Goal: Information Seeking & Learning: Compare options

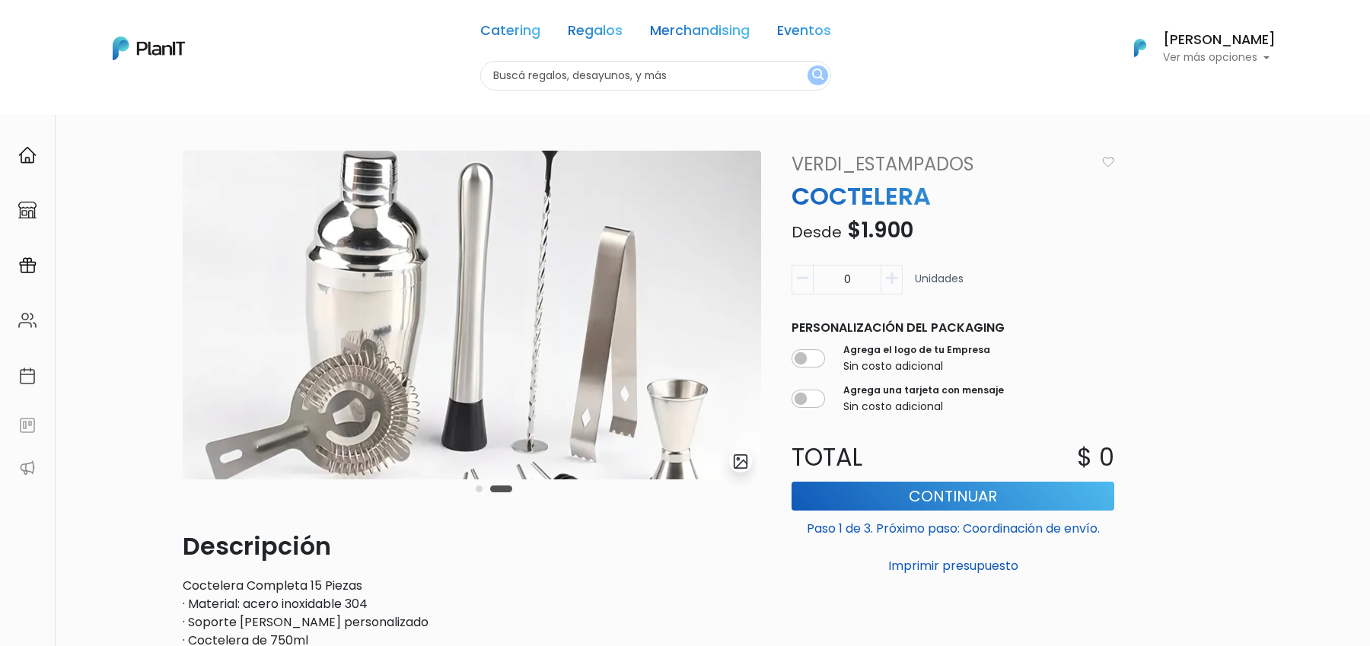
click at [483, 489] on div "Carousel Pagination" at bounding box center [494, 488] width 44 height 18
click at [481, 485] on div "Carousel Pagination" at bounding box center [494, 488] width 44 height 18
click at [481, 491] on button "Carousel Page 1" at bounding box center [479, 489] width 7 height 7
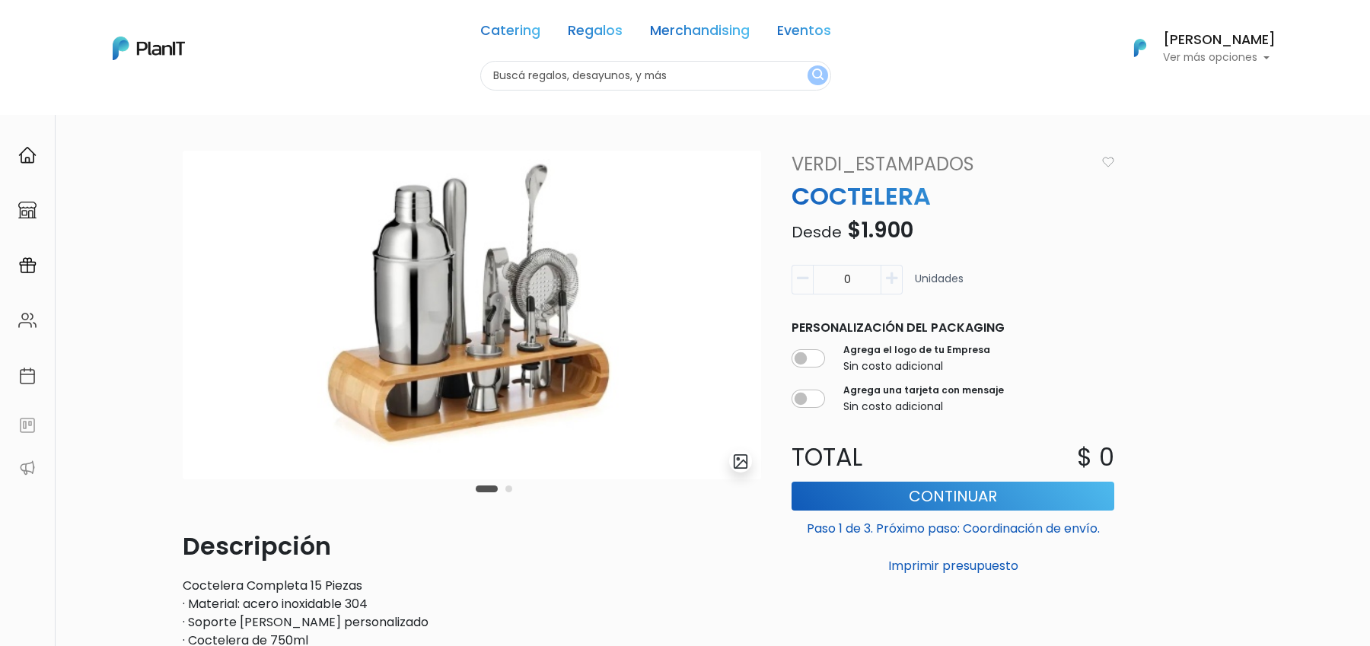
click at [508, 491] on button "Carousel Page 2" at bounding box center [508, 489] width 7 height 7
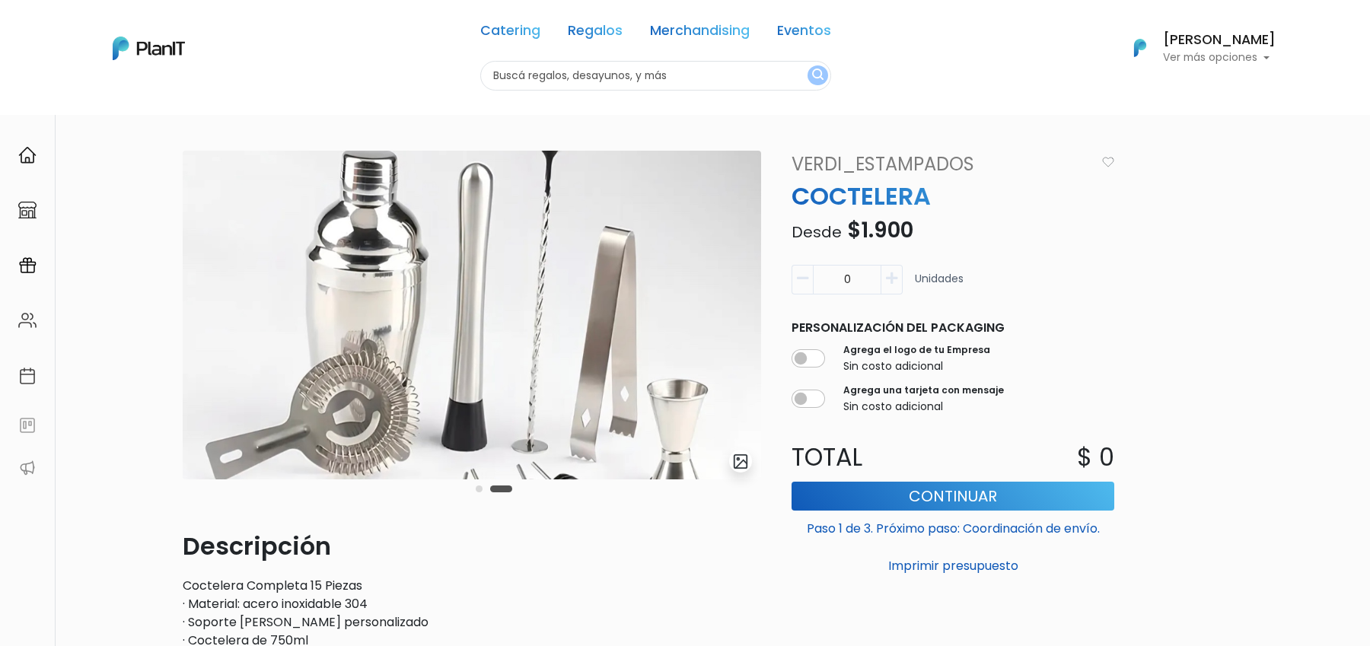
click at [745, 466] on img "submit" at bounding box center [741, 462] width 18 height 18
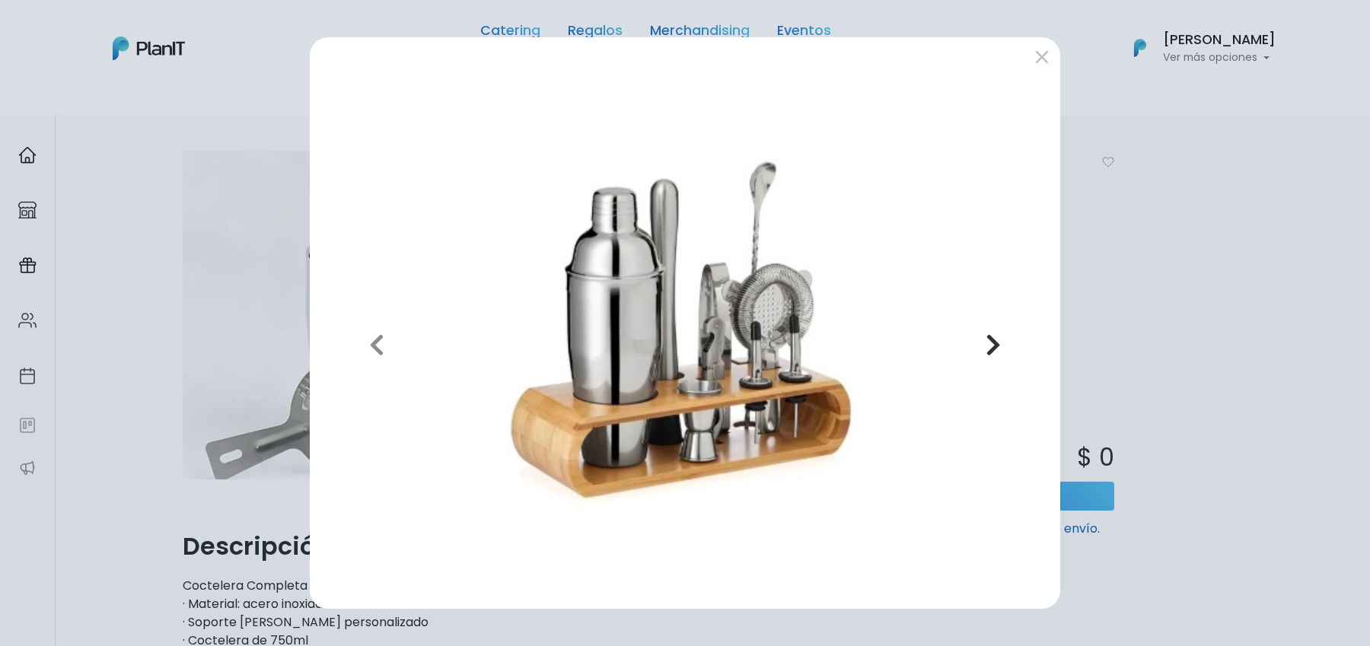
click at [984, 359] on button "Next" at bounding box center [993, 344] width 109 height 504
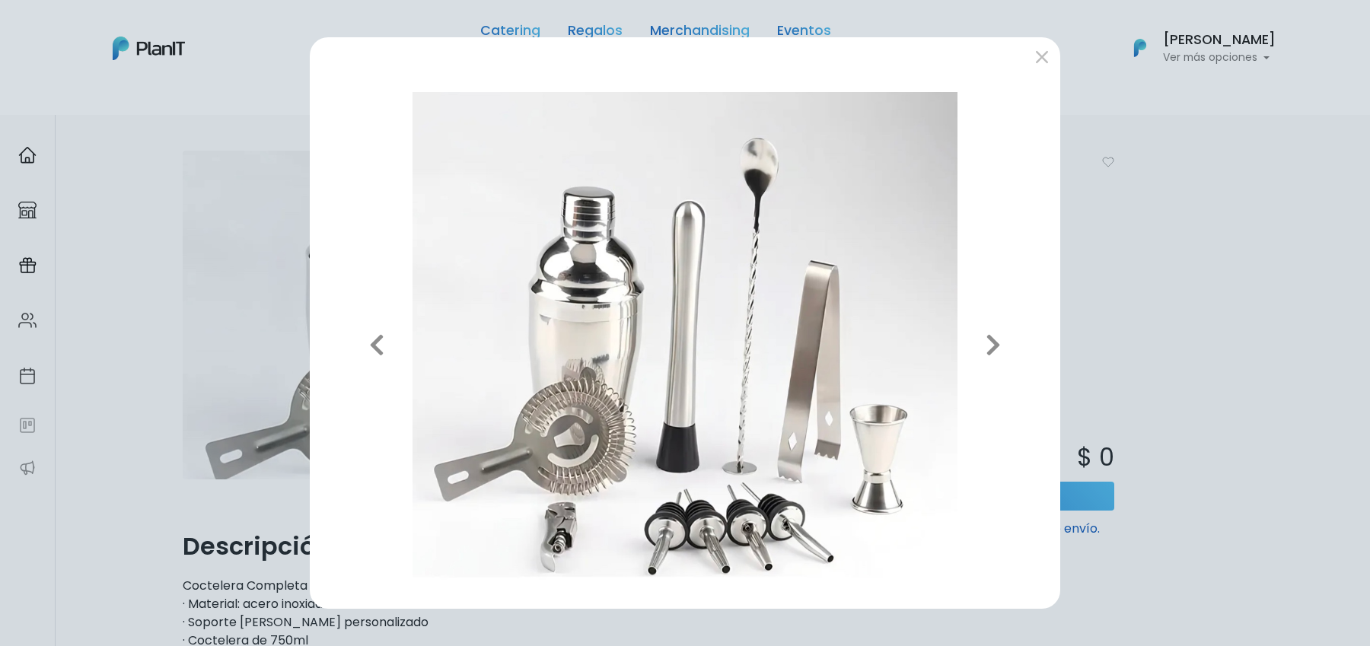
click at [1140, 319] on div "Previous Next" at bounding box center [685, 323] width 1370 height 646
click at [1052, 49] on button "submit" at bounding box center [1042, 56] width 24 height 24
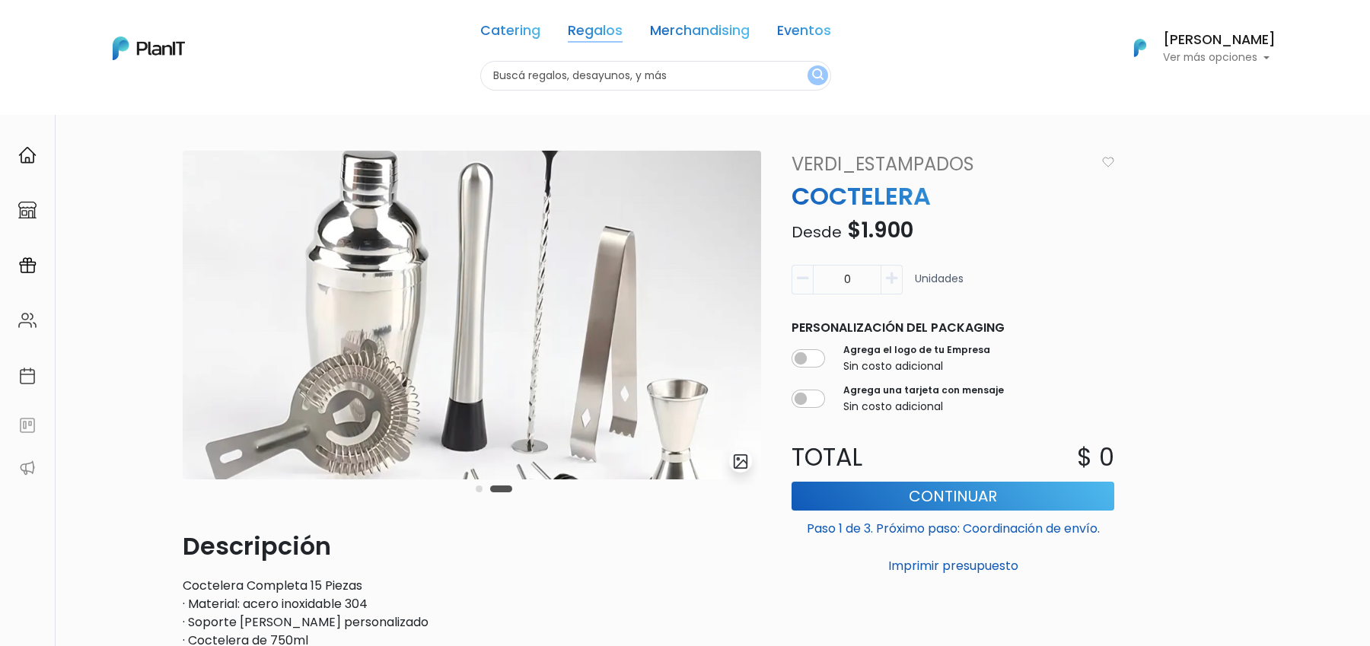
click at [575, 30] on link "Regalos" at bounding box center [595, 33] width 55 height 18
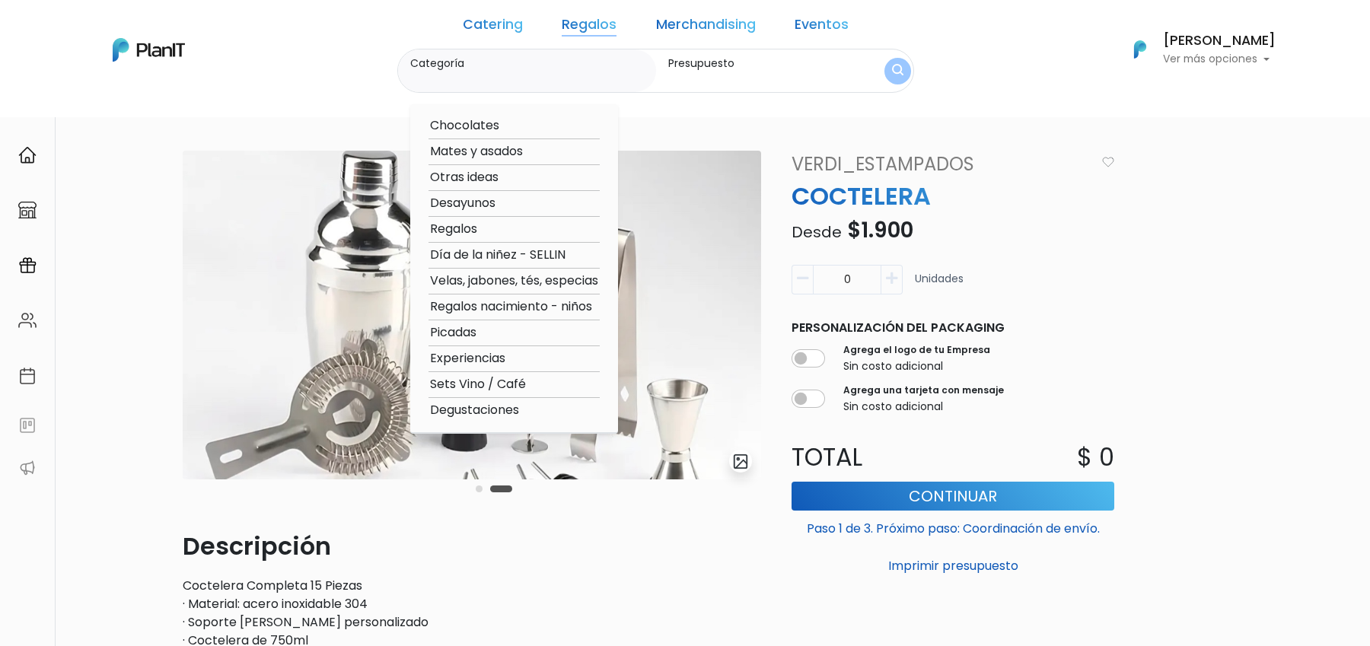
click at [489, 231] on option "Regalos" at bounding box center [513, 229] width 171 height 19
type input "Regalos"
type input "$0 - $1000"
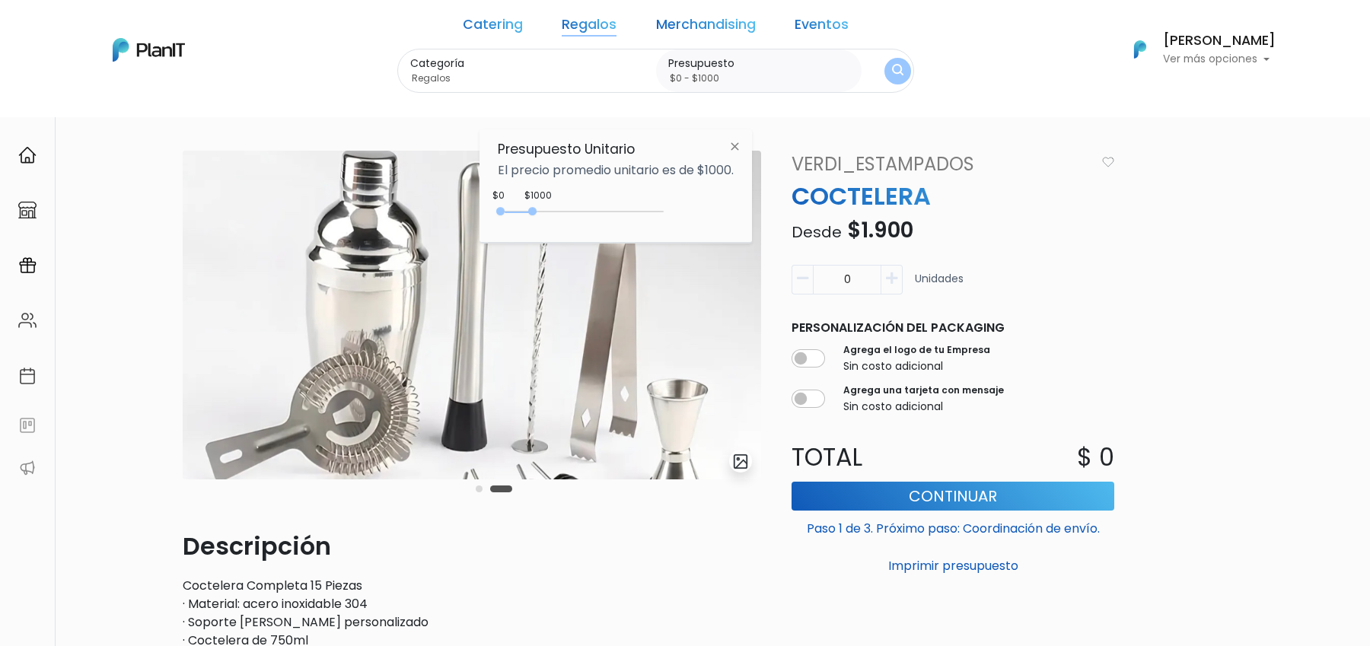
click at [587, 18] on link "Regalos" at bounding box center [589, 27] width 55 height 18
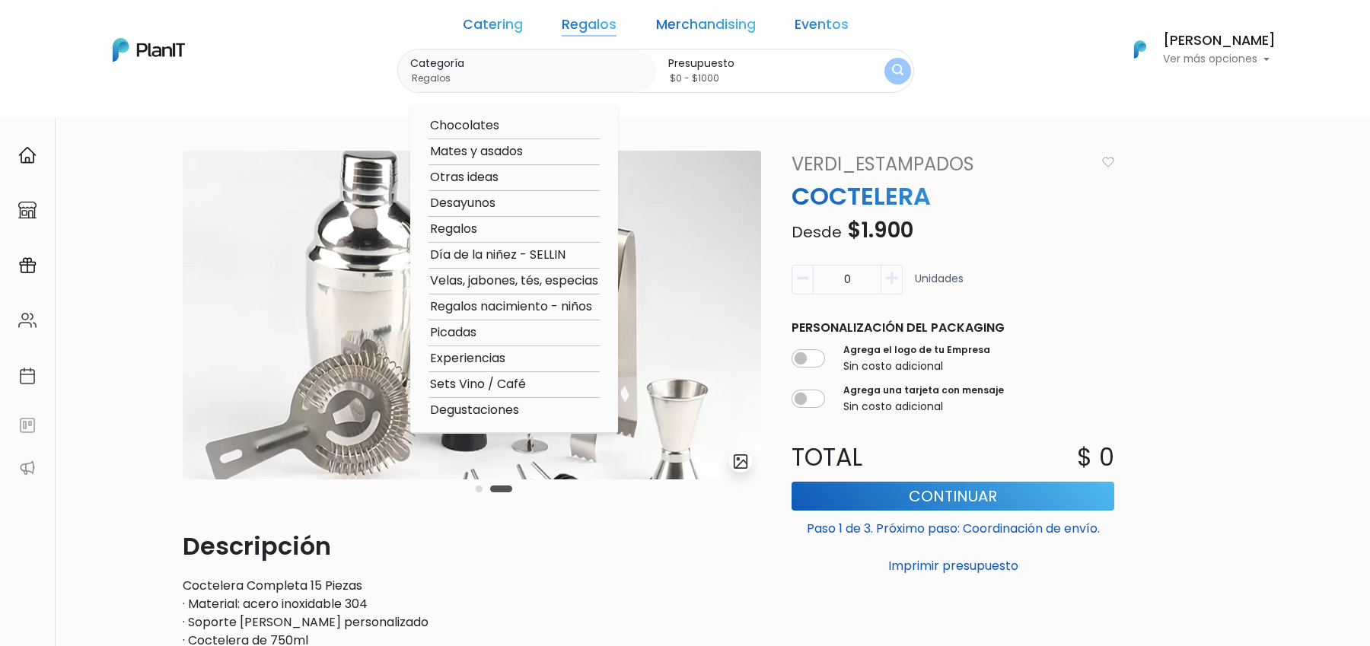
click at [502, 176] on option "Otras ideas" at bounding box center [513, 177] width 171 height 19
type input "Otras ideas"
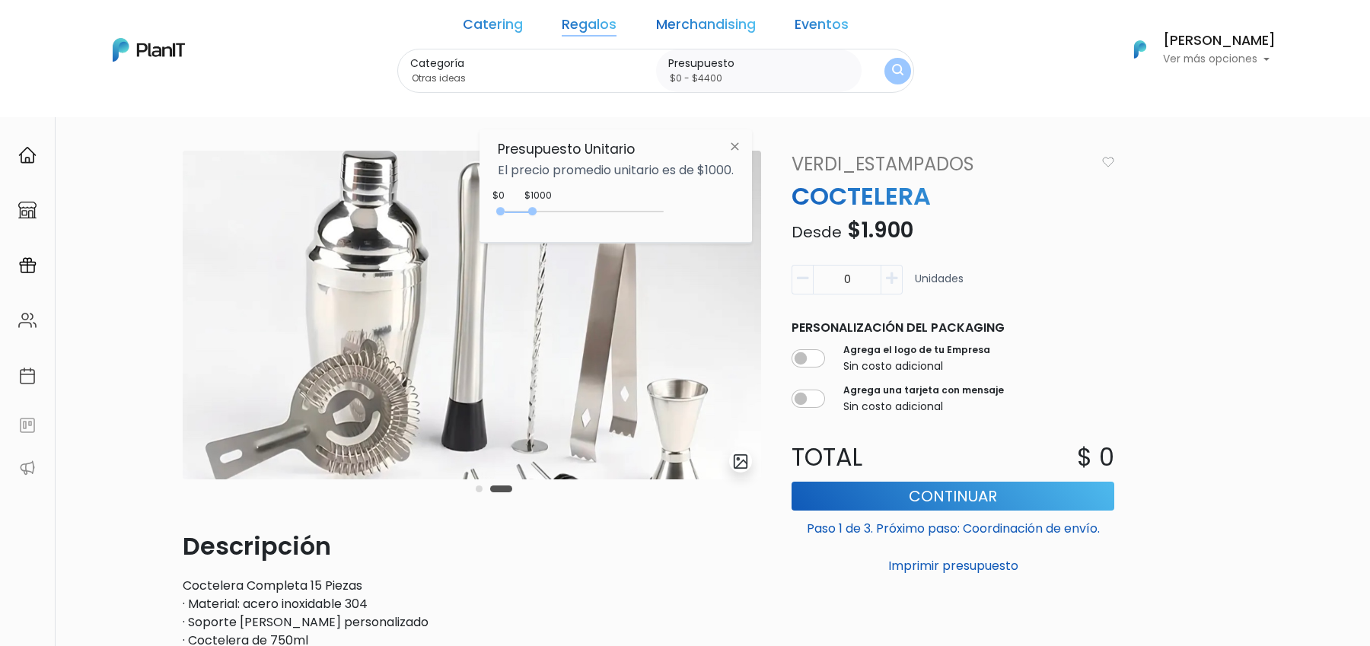
drag, startPoint x: 533, startPoint y: 211, endPoint x: 721, endPoint y: 211, distance: 188.7
click at [709, 211] on div "$1000 $0 0 : 1000 0 1000 0,4400" at bounding box center [616, 214] width 236 height 30
type input "$0 - Más de $5000"
click at [892, 75] on img "submit" at bounding box center [897, 71] width 11 height 14
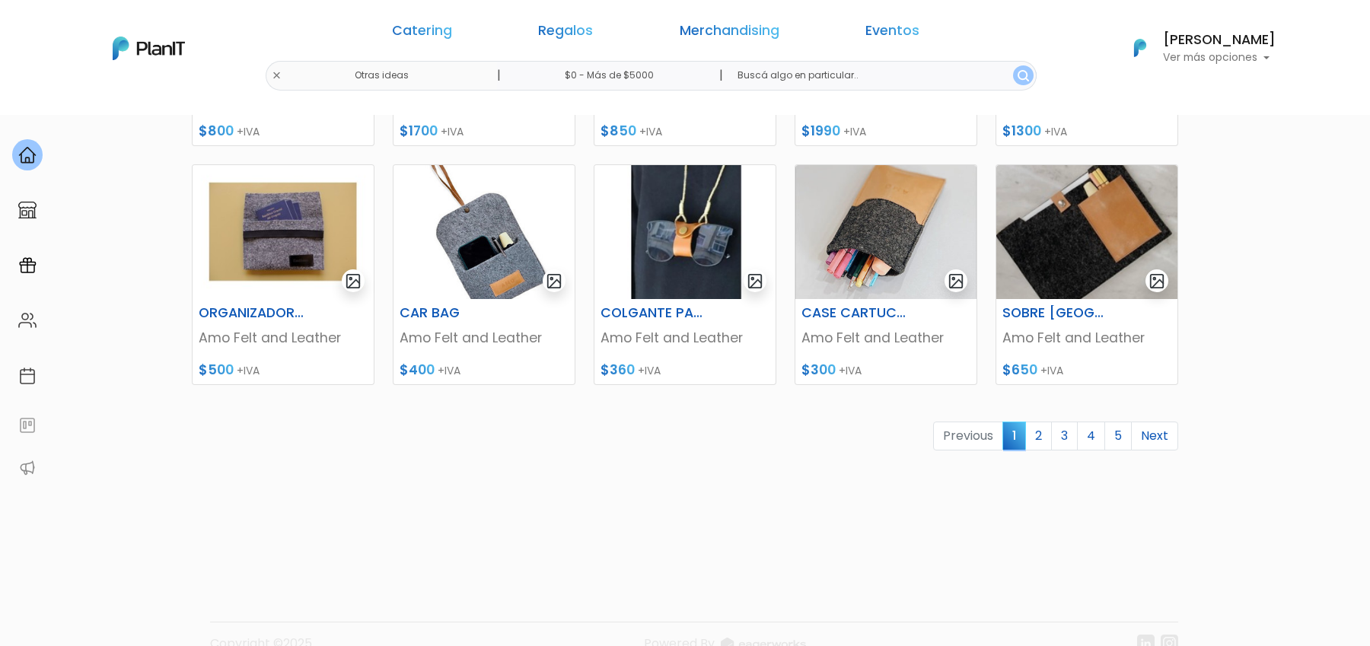
scroll to position [684, 0]
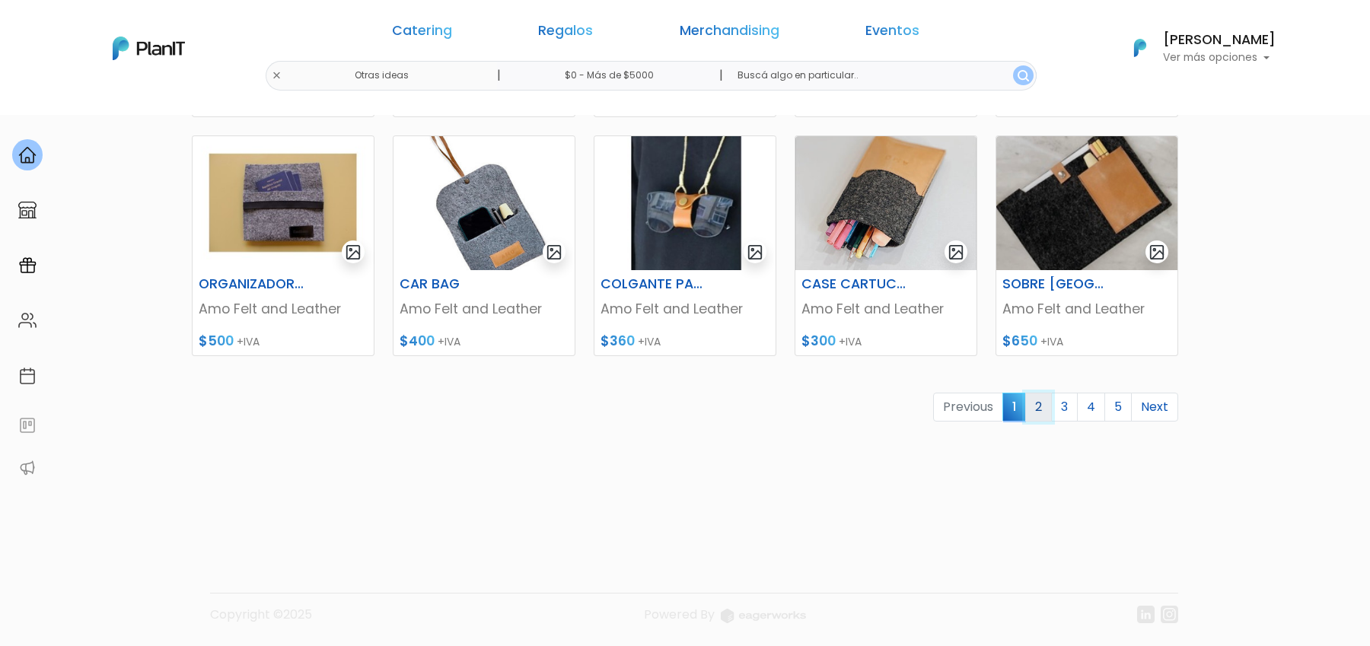
click at [1039, 405] on link "2" at bounding box center [1038, 407] width 27 height 29
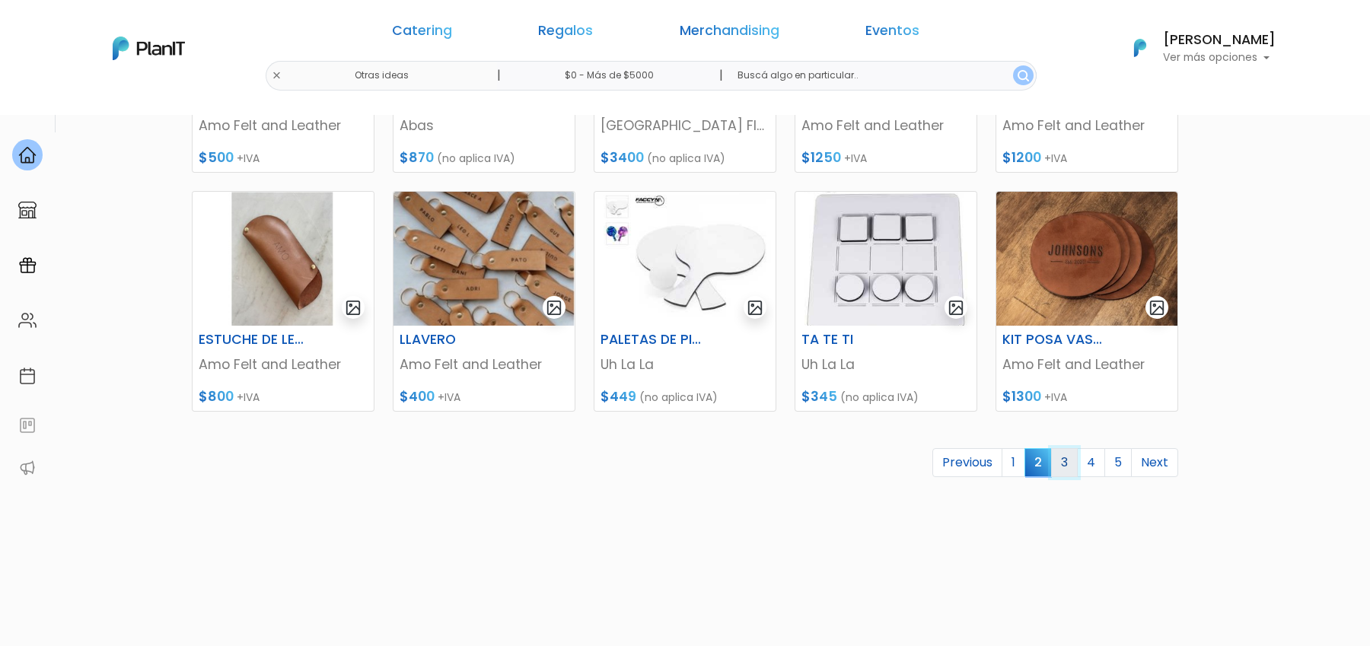
click at [1067, 451] on link "3" at bounding box center [1064, 462] width 27 height 29
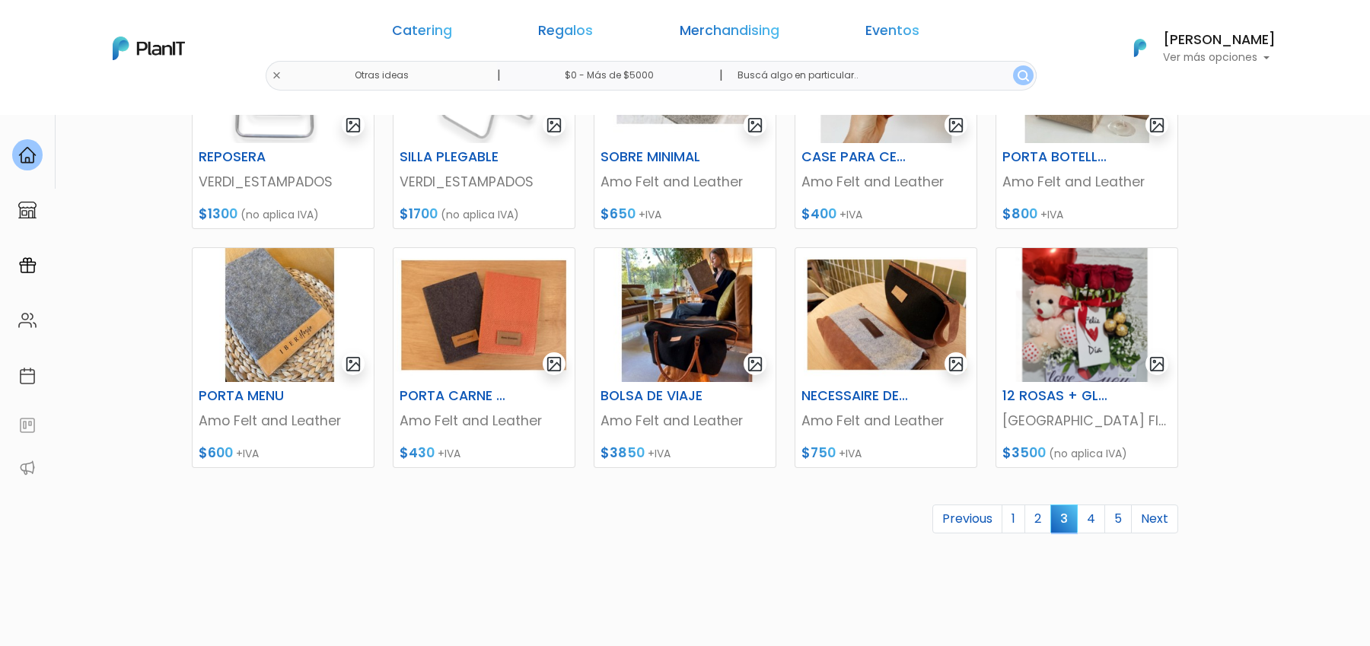
scroll to position [592, 0]
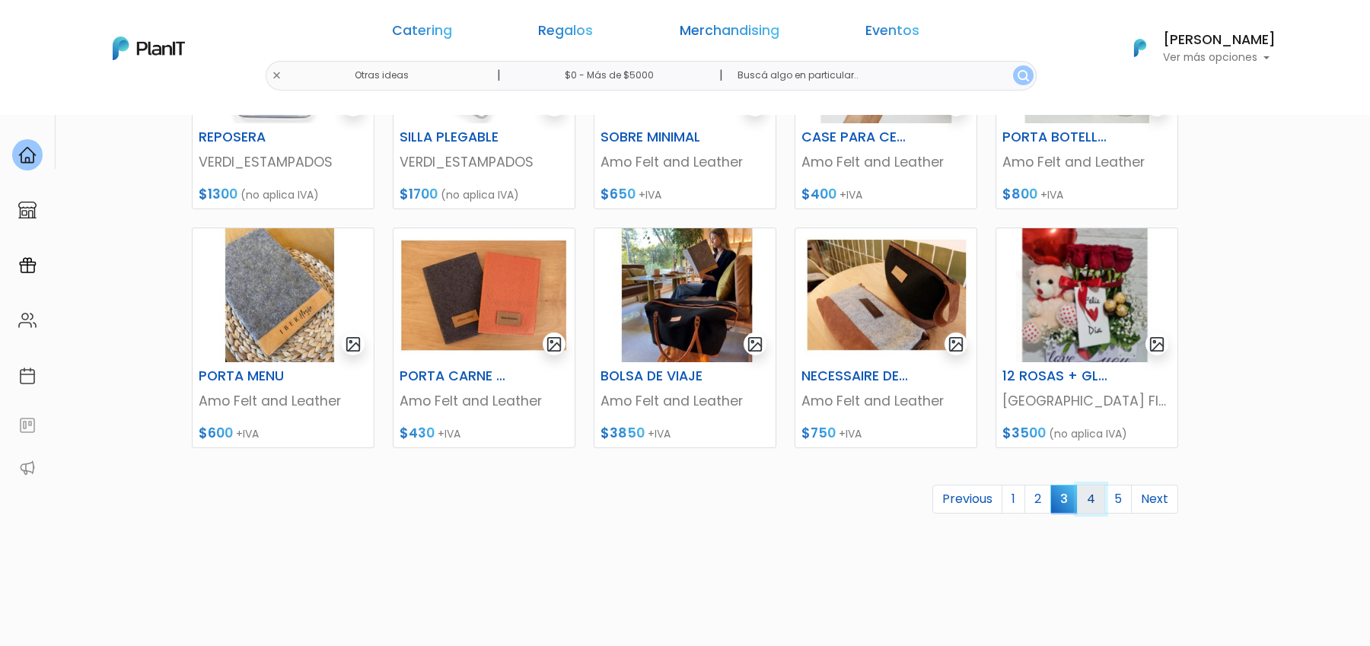
click at [1090, 493] on link "4" at bounding box center [1091, 499] width 28 height 29
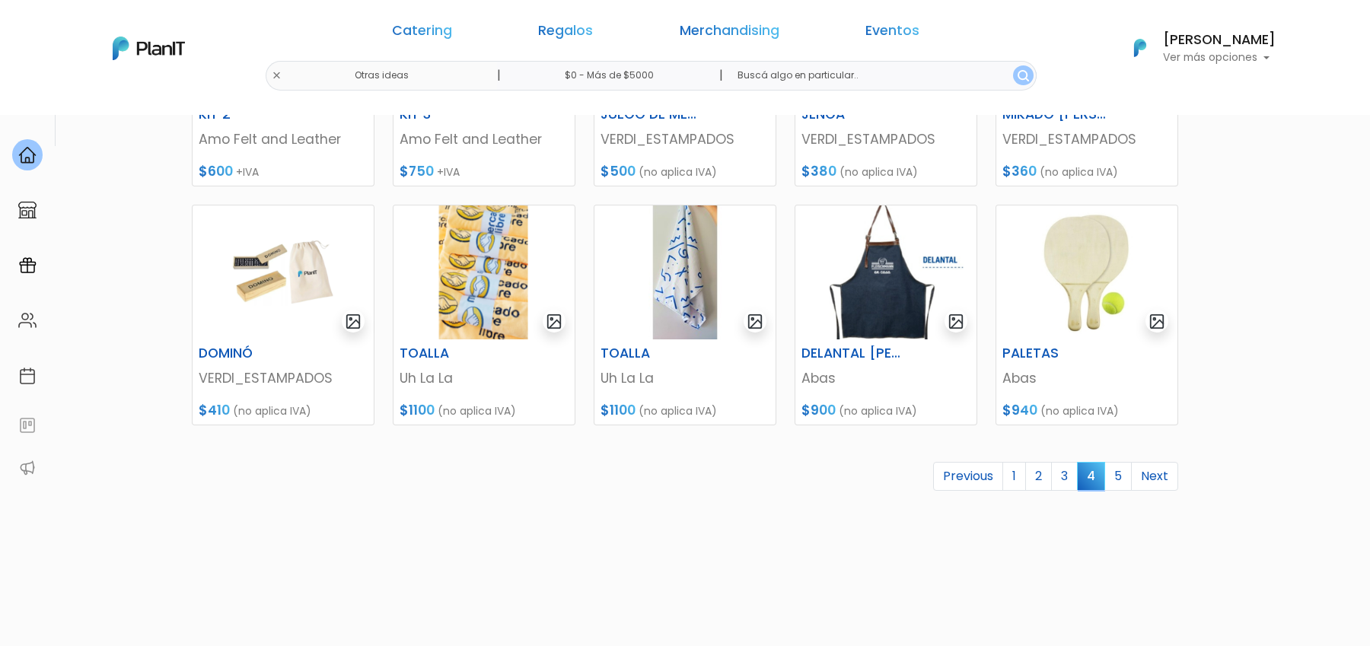
scroll to position [637, 0]
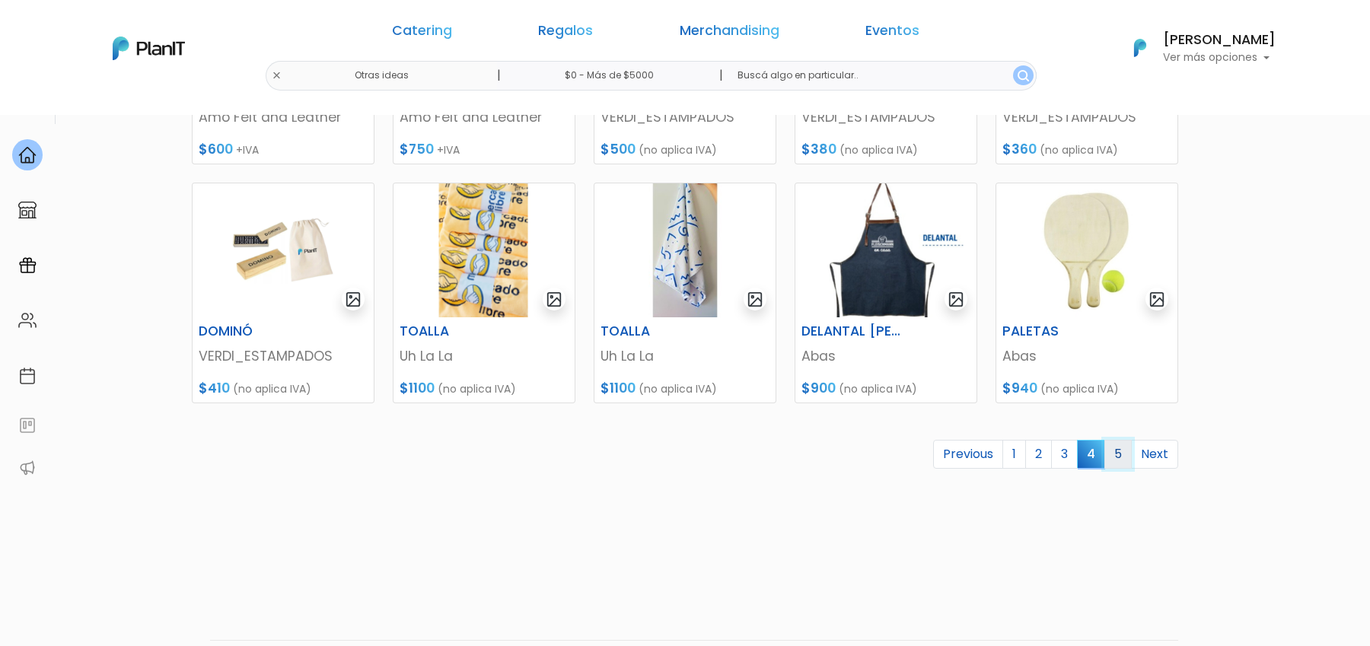
click at [1124, 450] on link "5" at bounding box center [1117, 454] width 27 height 29
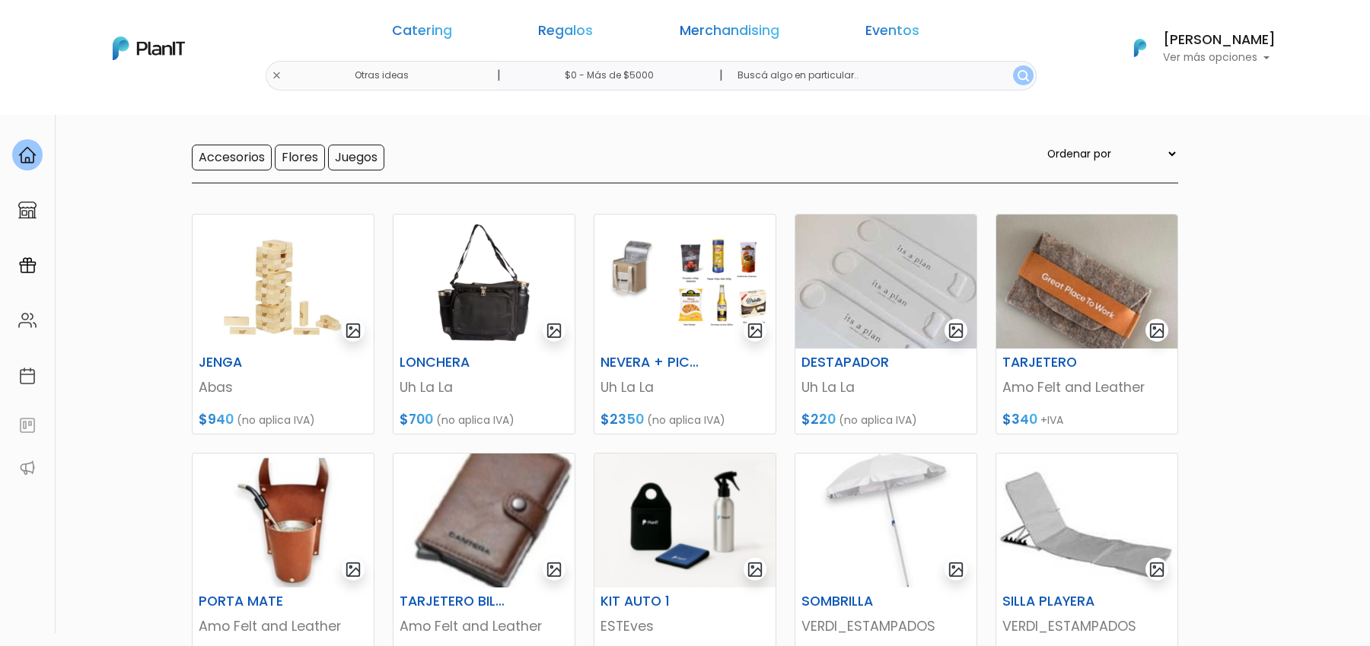
scroll to position [94, 0]
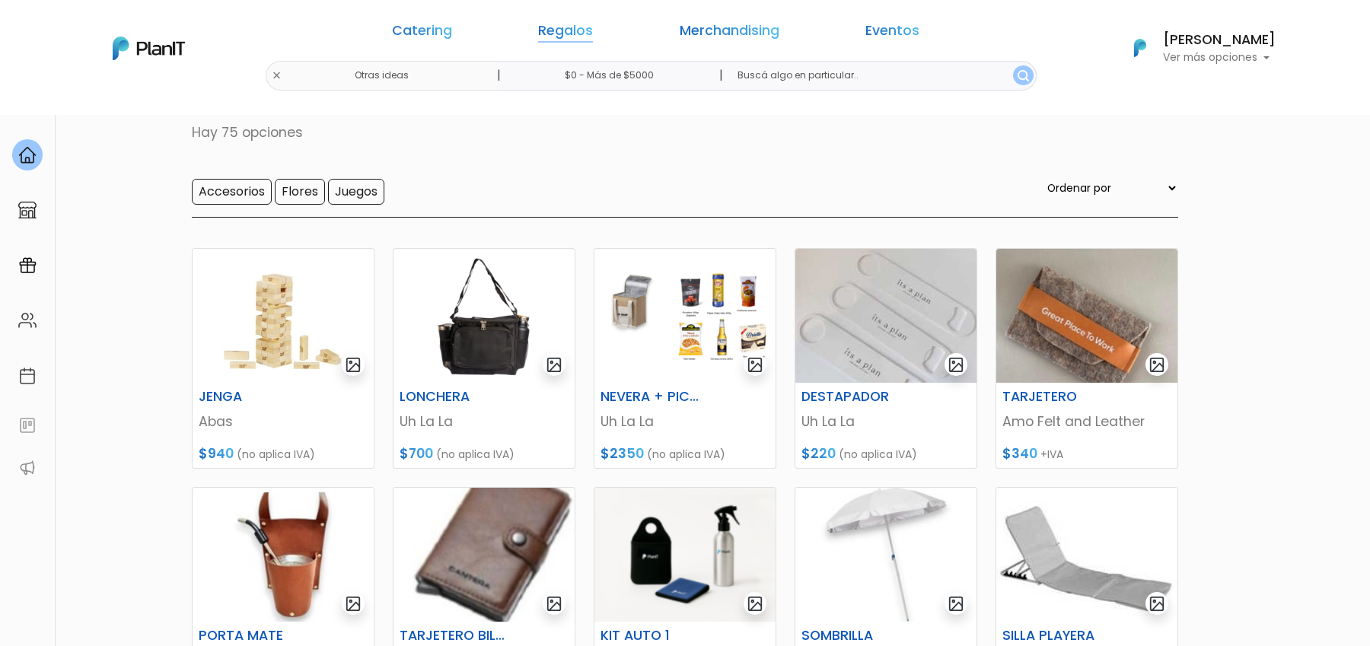
click at [593, 38] on link "Regalos" at bounding box center [565, 33] width 55 height 18
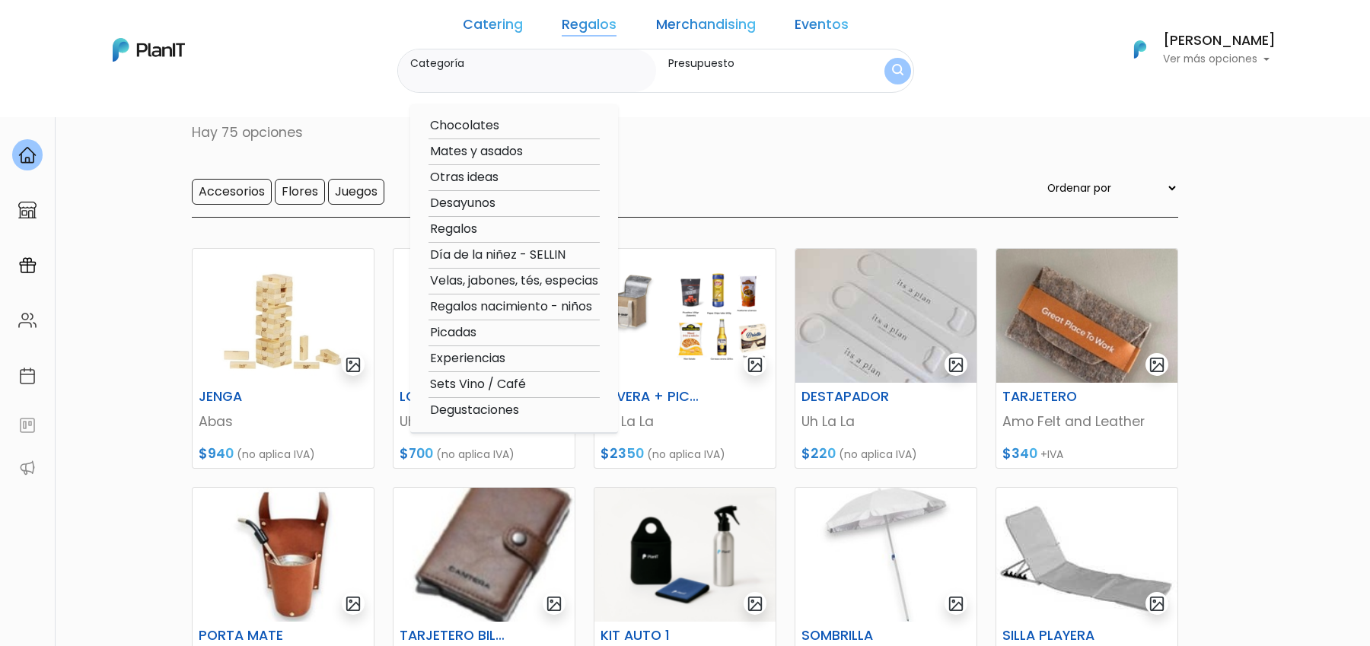
click at [492, 228] on option "Regalos" at bounding box center [513, 229] width 171 height 19
type input "Regalos"
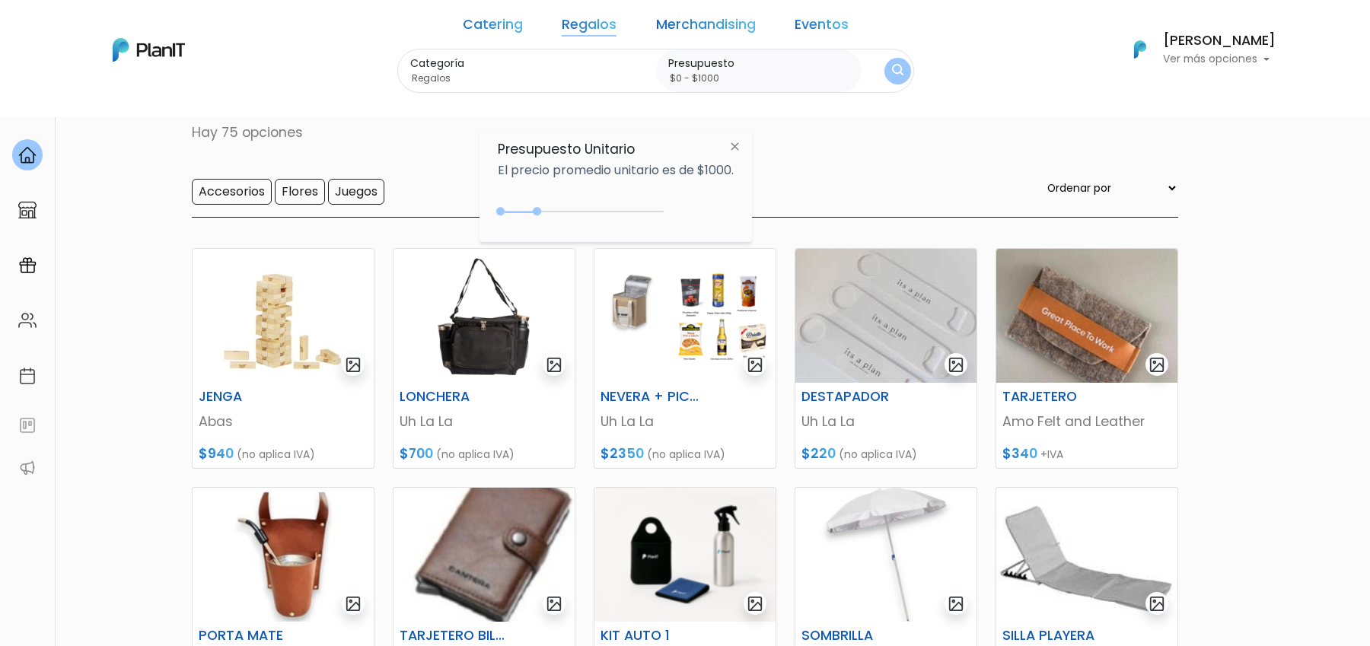
click at [541, 212] on div "0 : 1150 0 1150" at bounding box center [584, 214] width 160 height 15
drag, startPoint x: 538, startPoint y: 211, endPoint x: 662, endPoint y: 210, distance: 124.0
click at [554, 210] on div at bounding box center [550, 211] width 8 height 8
type input "$0 - $4950"
click at [892, 68] on img "submit" at bounding box center [897, 71] width 11 height 14
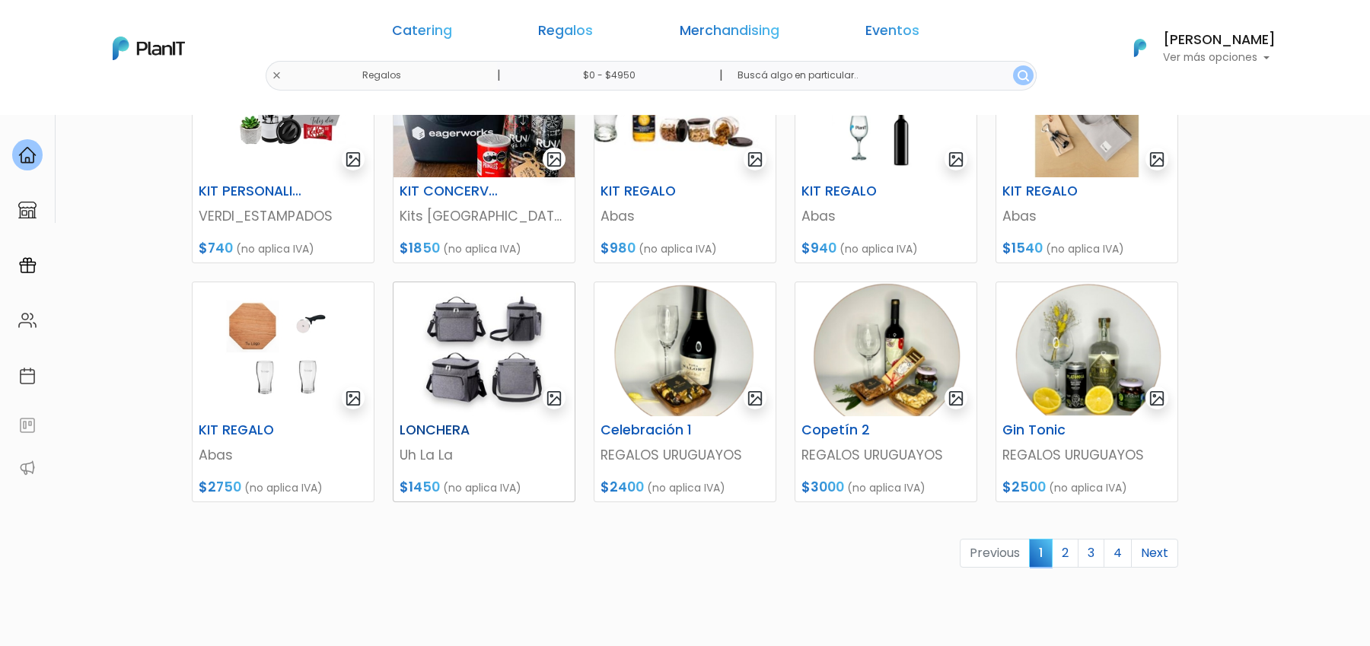
scroll to position [539, 0]
click at [1067, 549] on link "2" at bounding box center [1065, 552] width 27 height 29
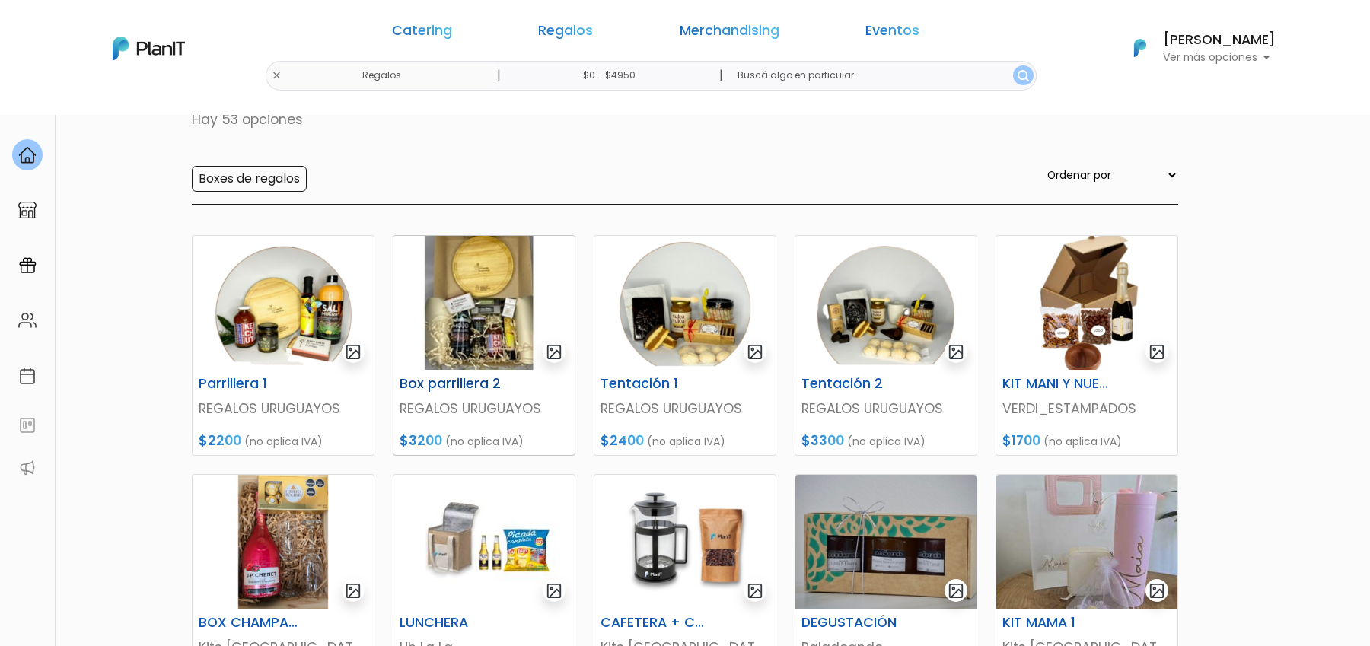
scroll to position [103, 0]
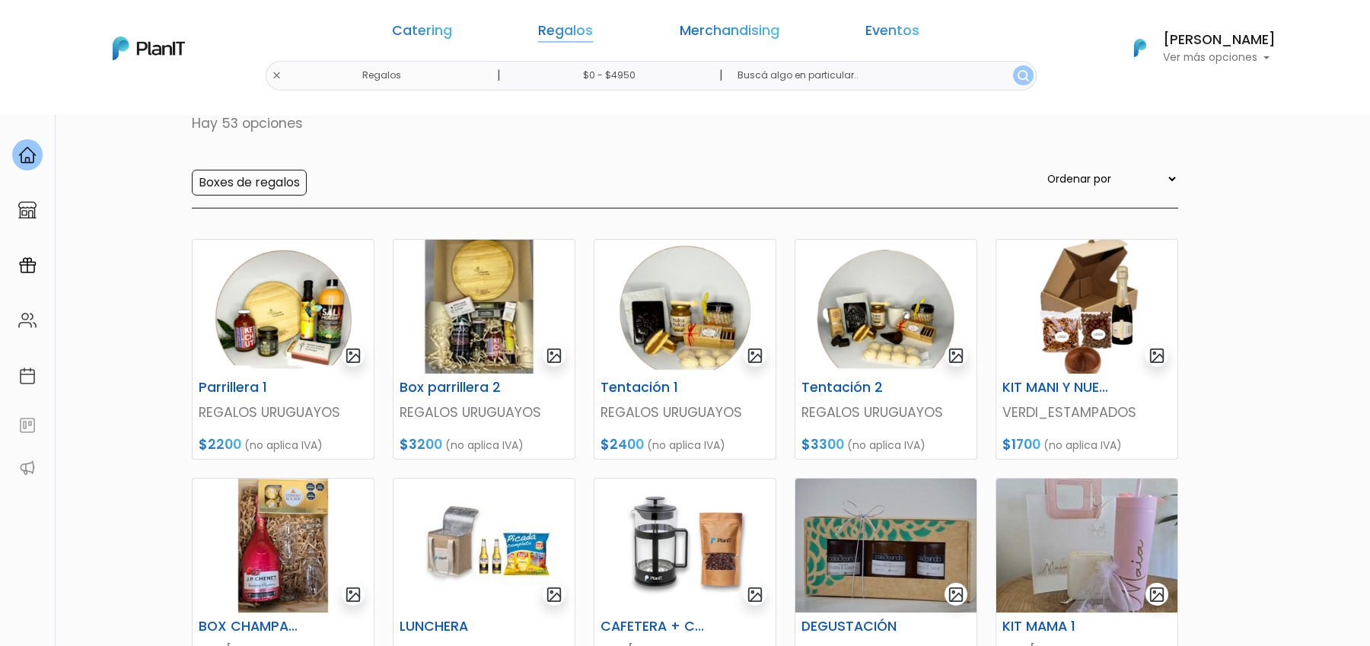
click at [589, 28] on link "Regalos" at bounding box center [565, 33] width 55 height 18
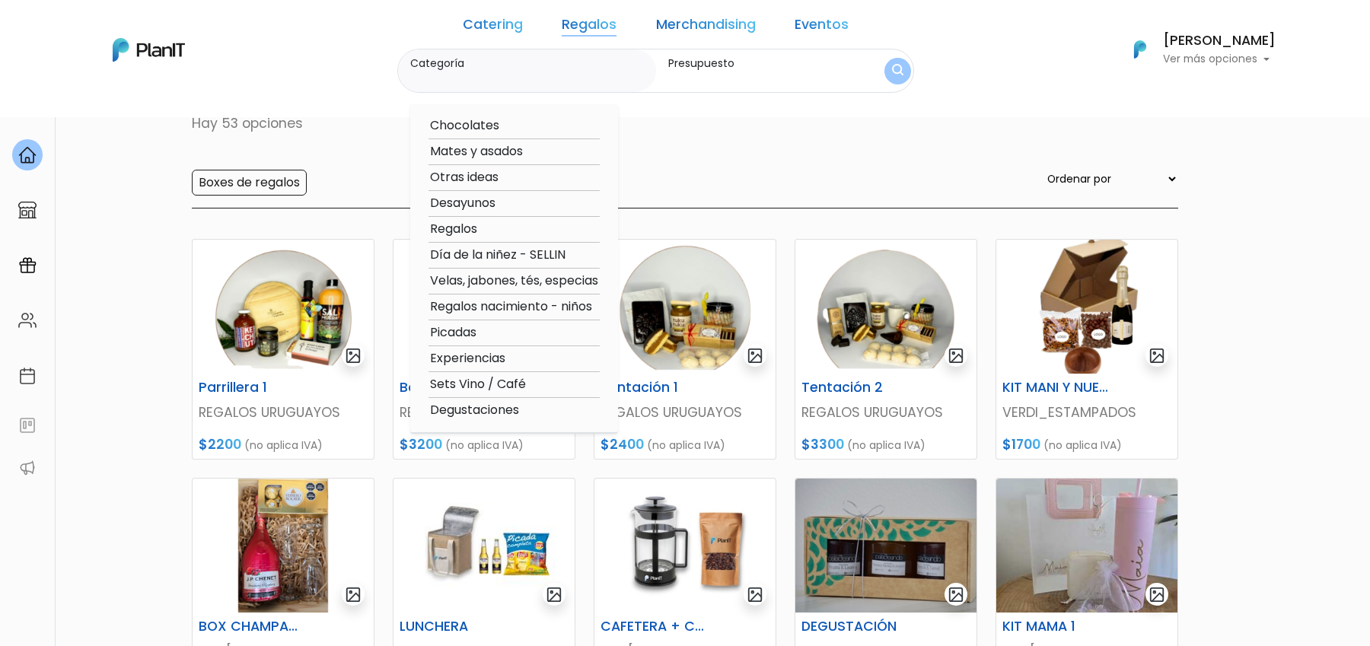
click at [689, 150] on div "Regalos Regalos Hay 53 opciones Boxes de regalos Ordenar por Menor Precio Mayor…" at bounding box center [685, 128] width 986 height 161
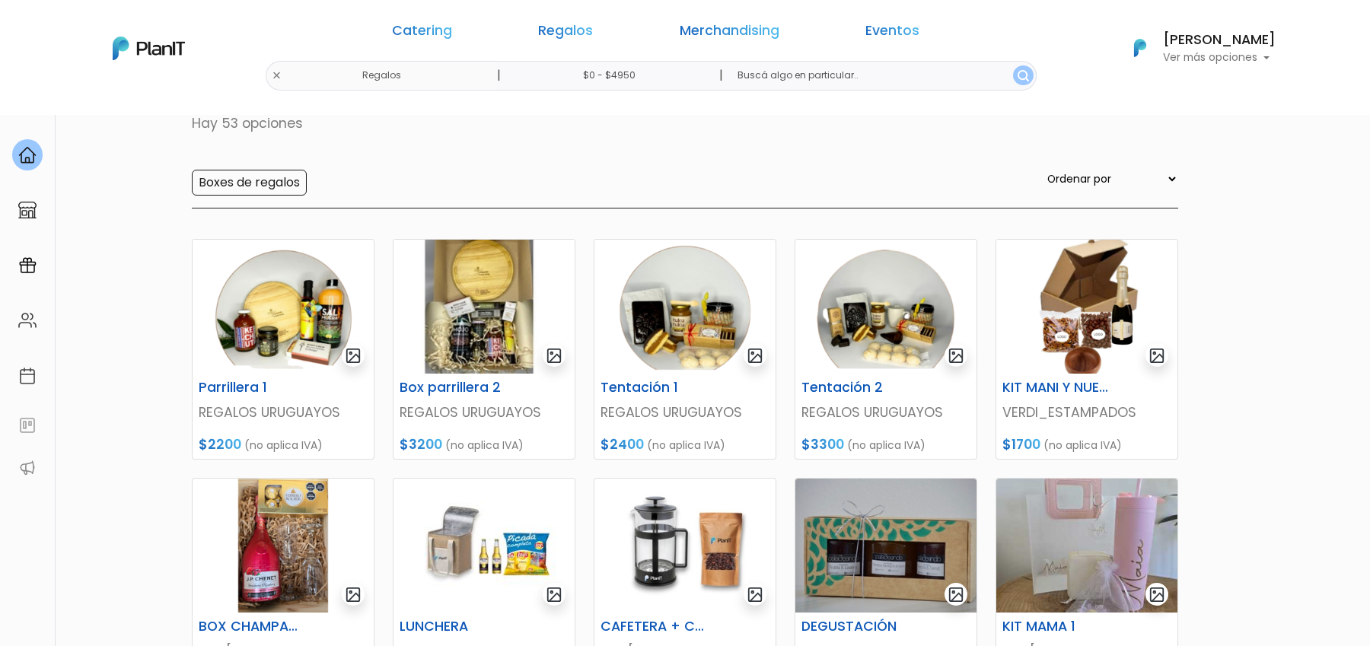
click at [678, 151] on div "Regalos Regalos Hay 53 opciones Boxes de regalos Ordenar por Menor Precio Mayor…" at bounding box center [685, 128] width 986 height 161
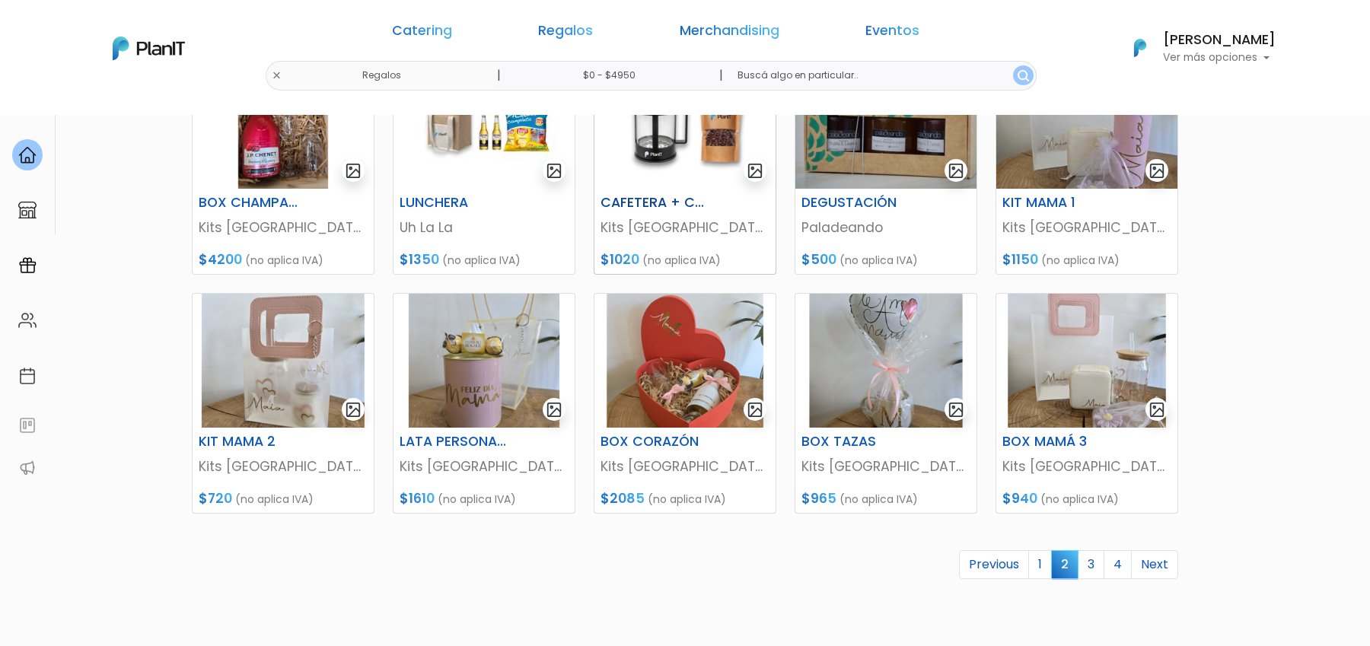
scroll to position [529, 0]
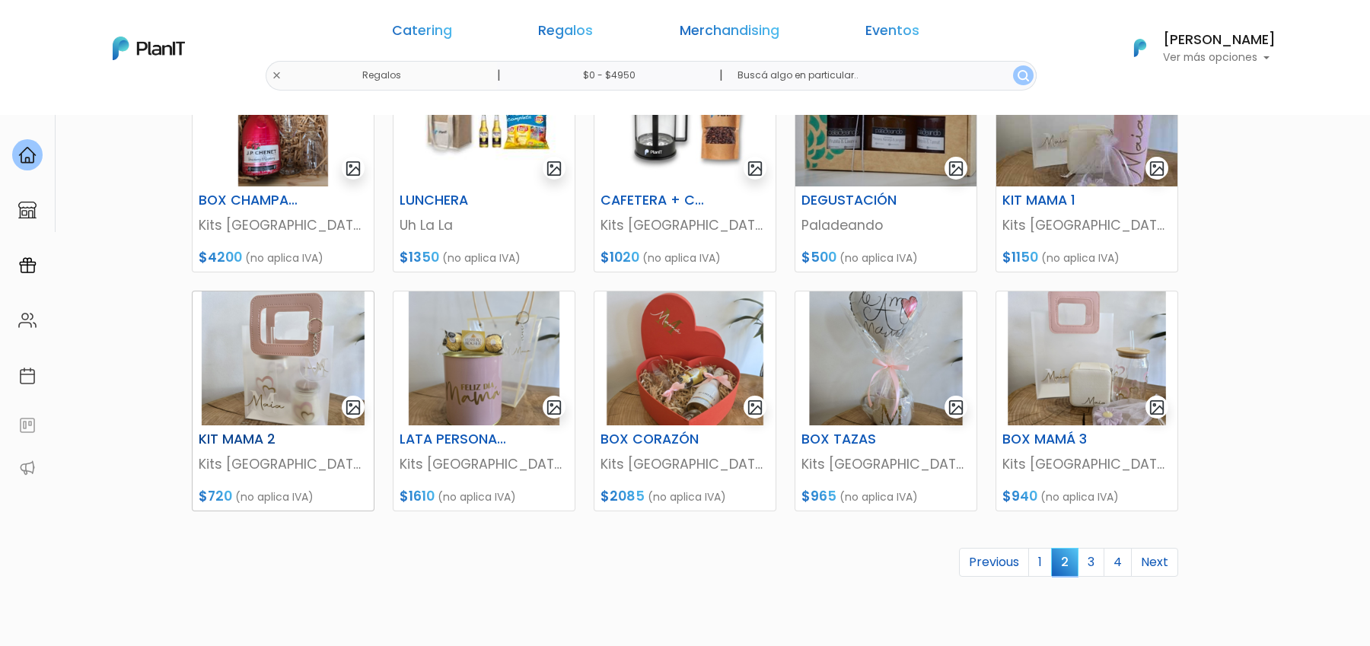
click at [277, 363] on img at bounding box center [283, 358] width 181 height 134
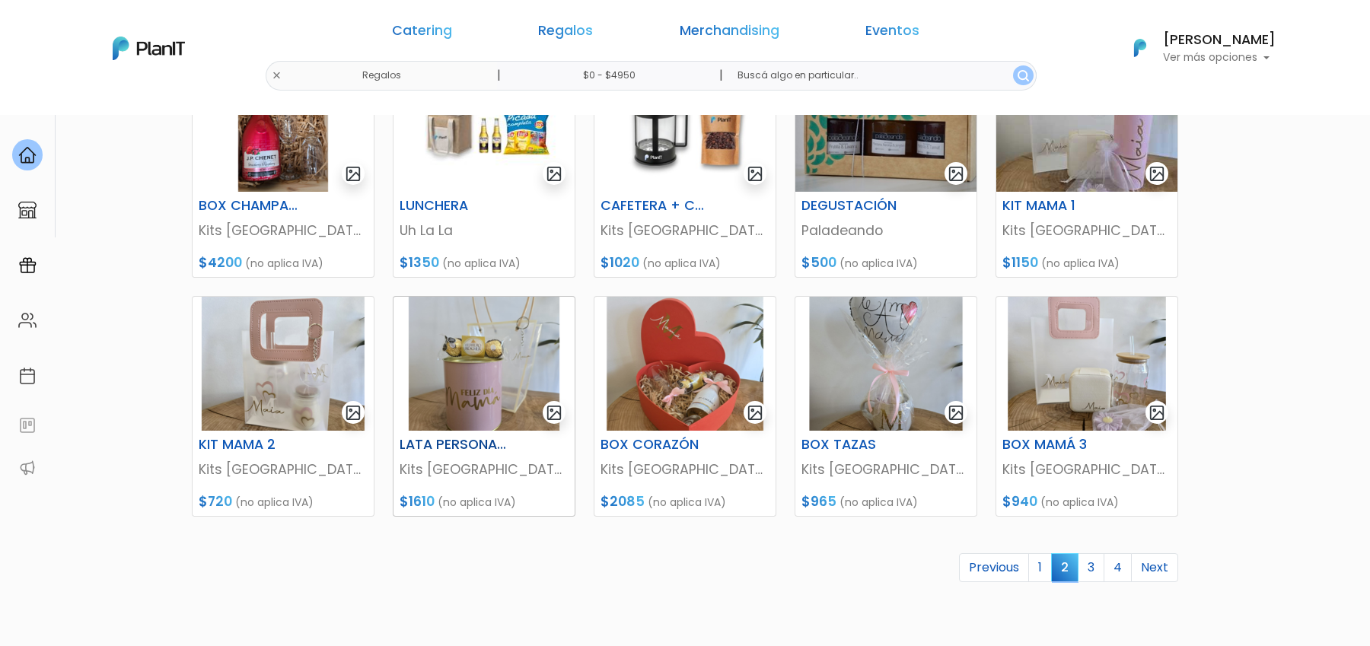
scroll to position [529, 0]
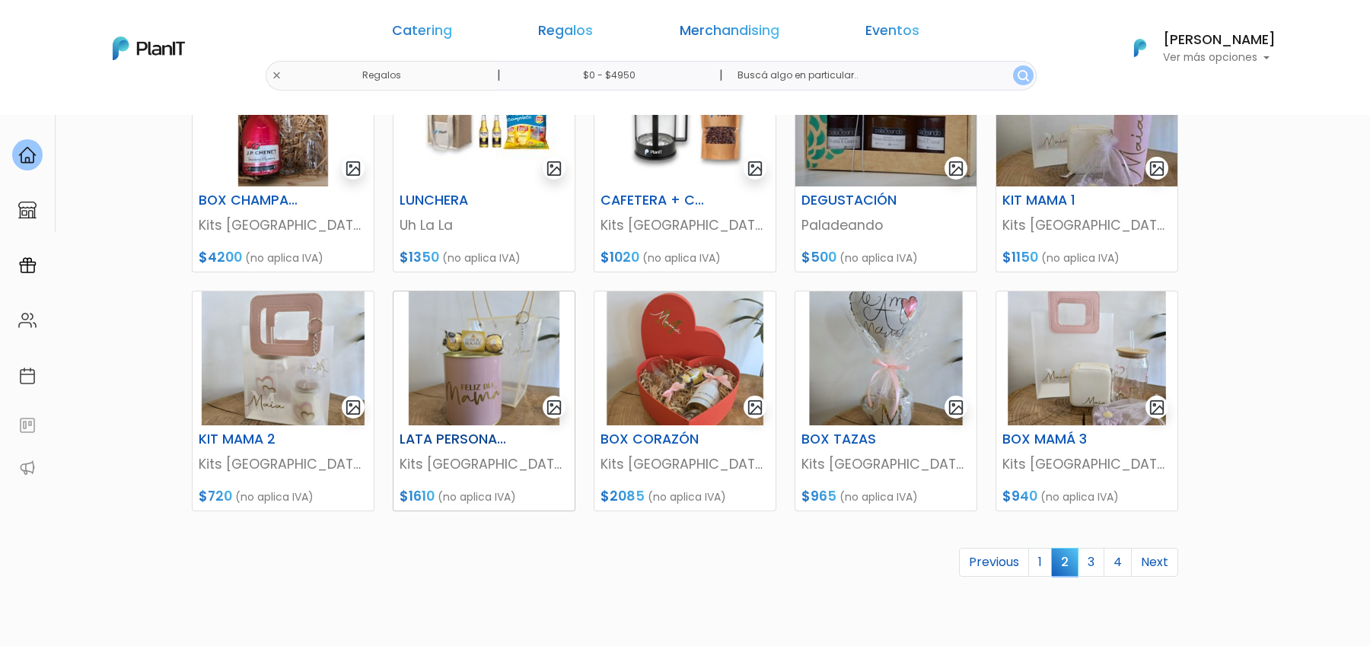
click at [461, 366] on img at bounding box center [483, 358] width 181 height 134
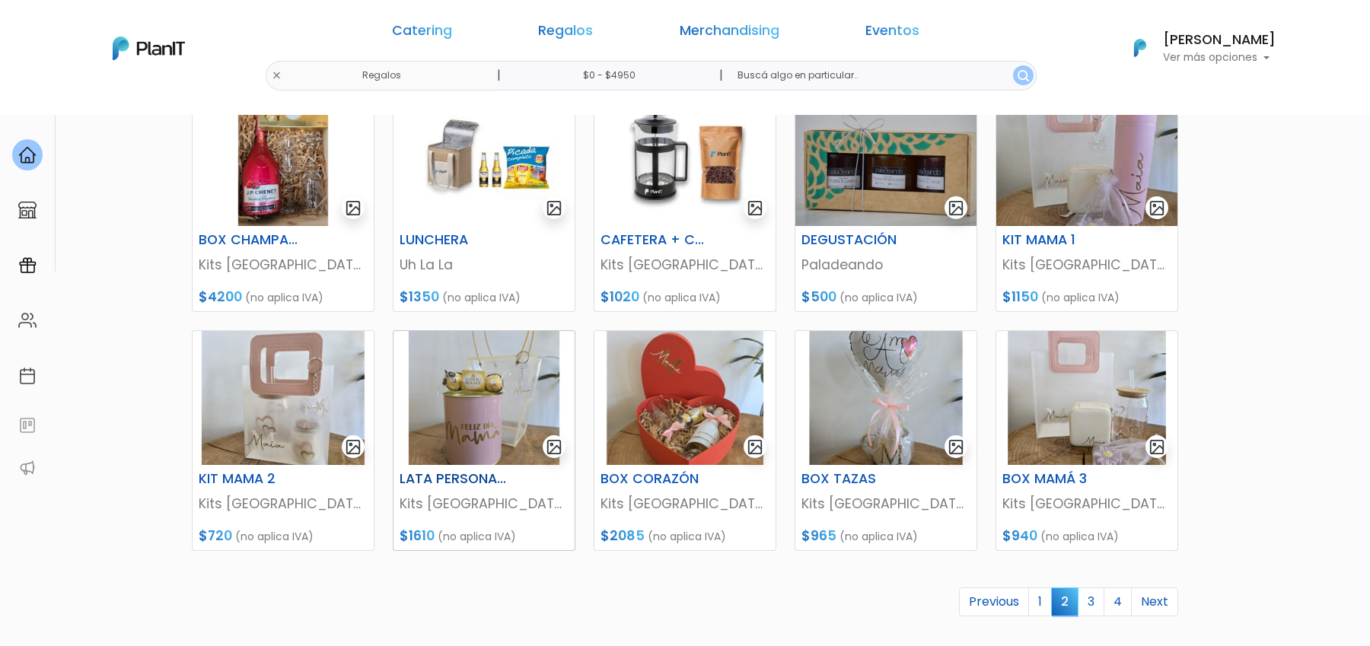
scroll to position [529, 0]
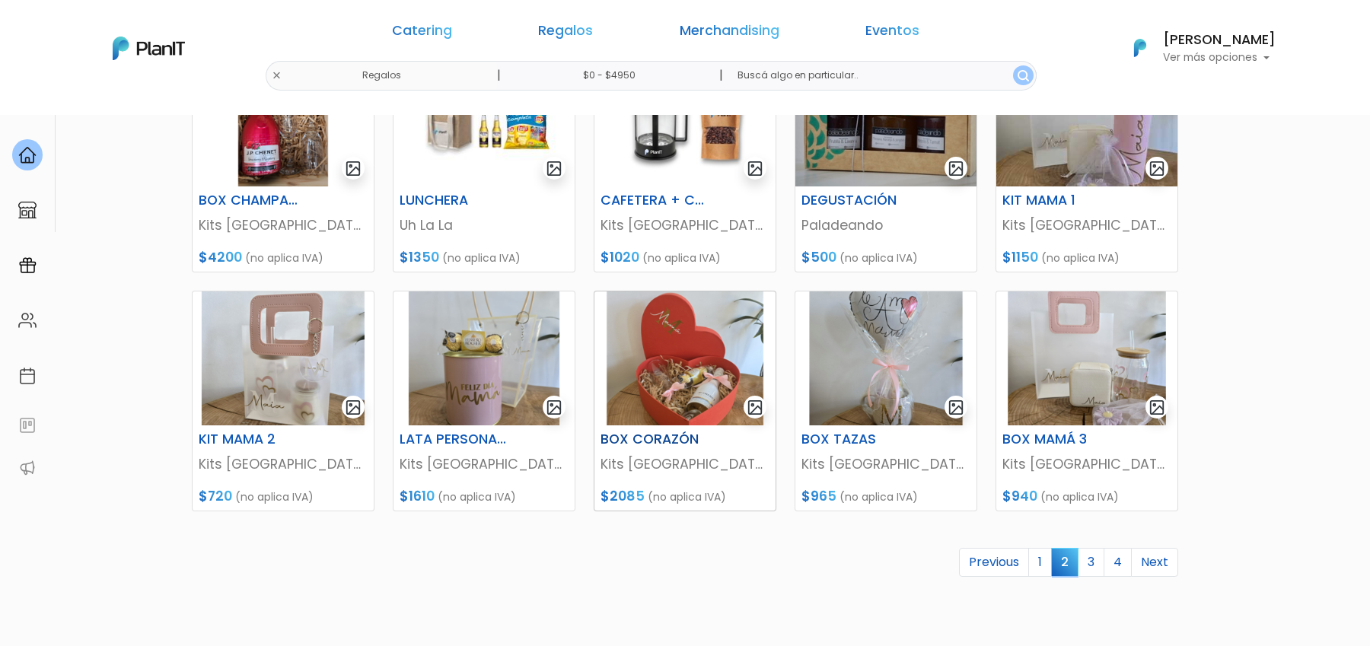
click at [655, 371] on img at bounding box center [684, 358] width 181 height 134
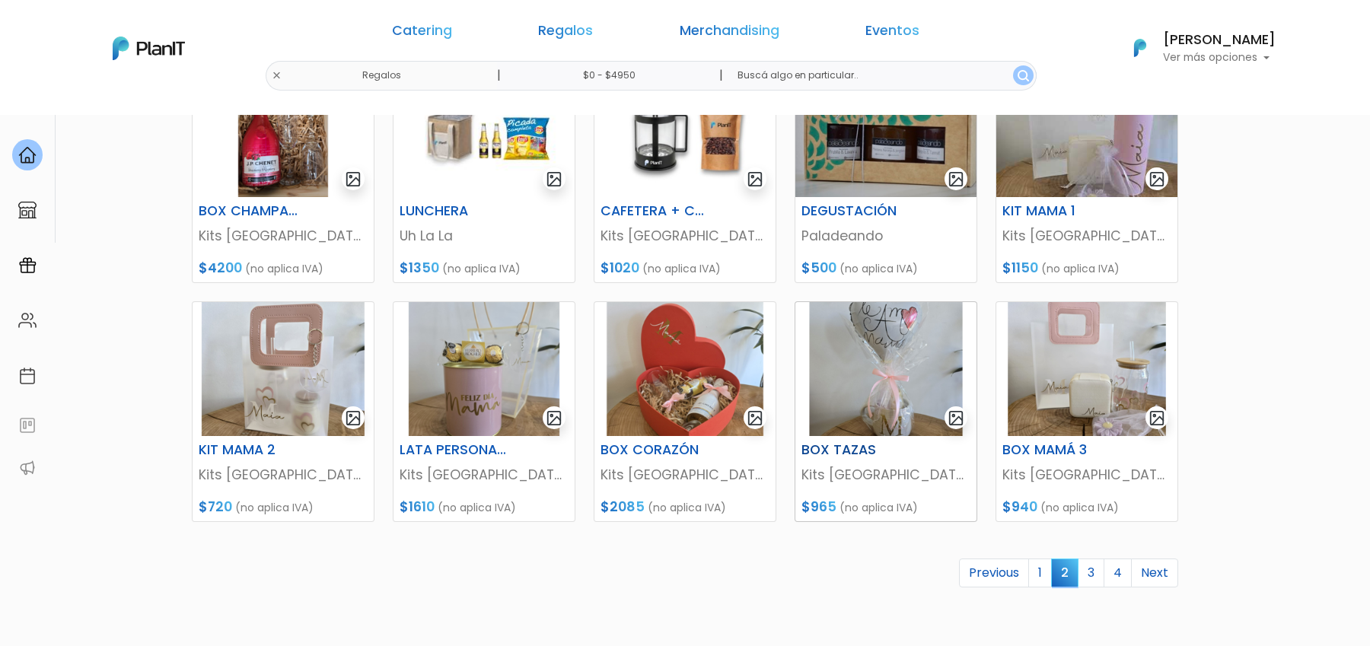
scroll to position [529, 0]
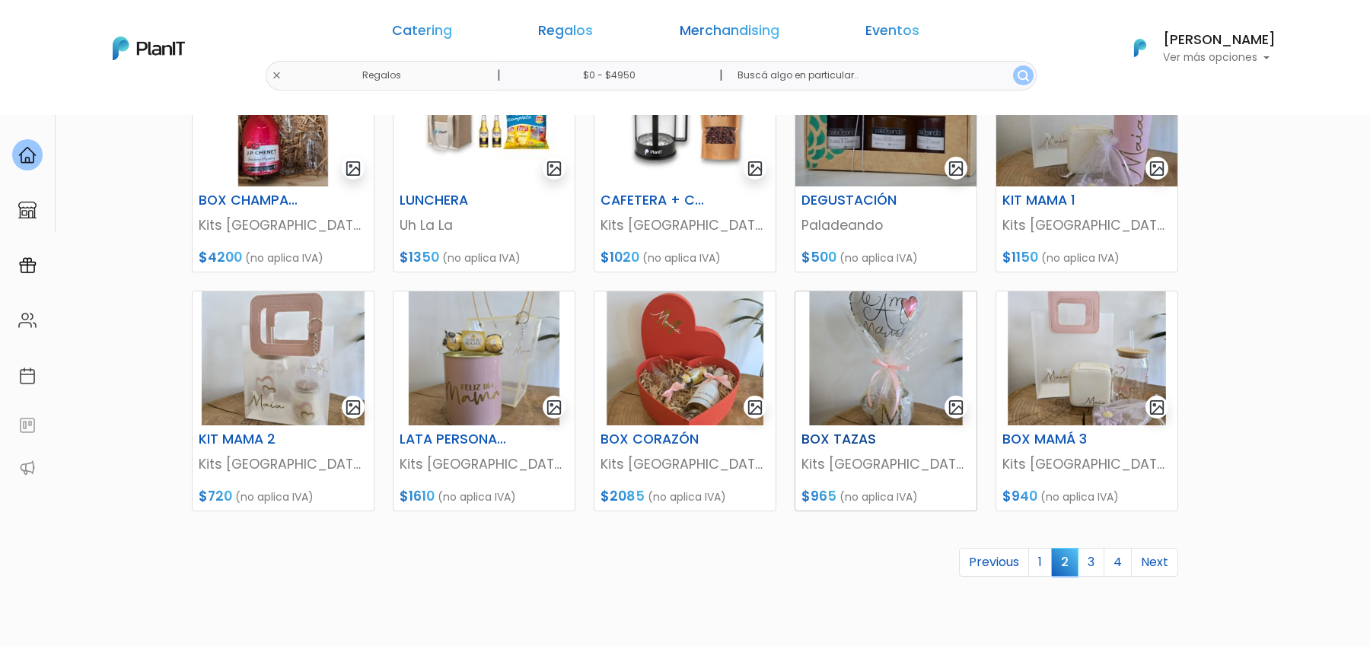
click at [883, 365] on img at bounding box center [885, 358] width 181 height 134
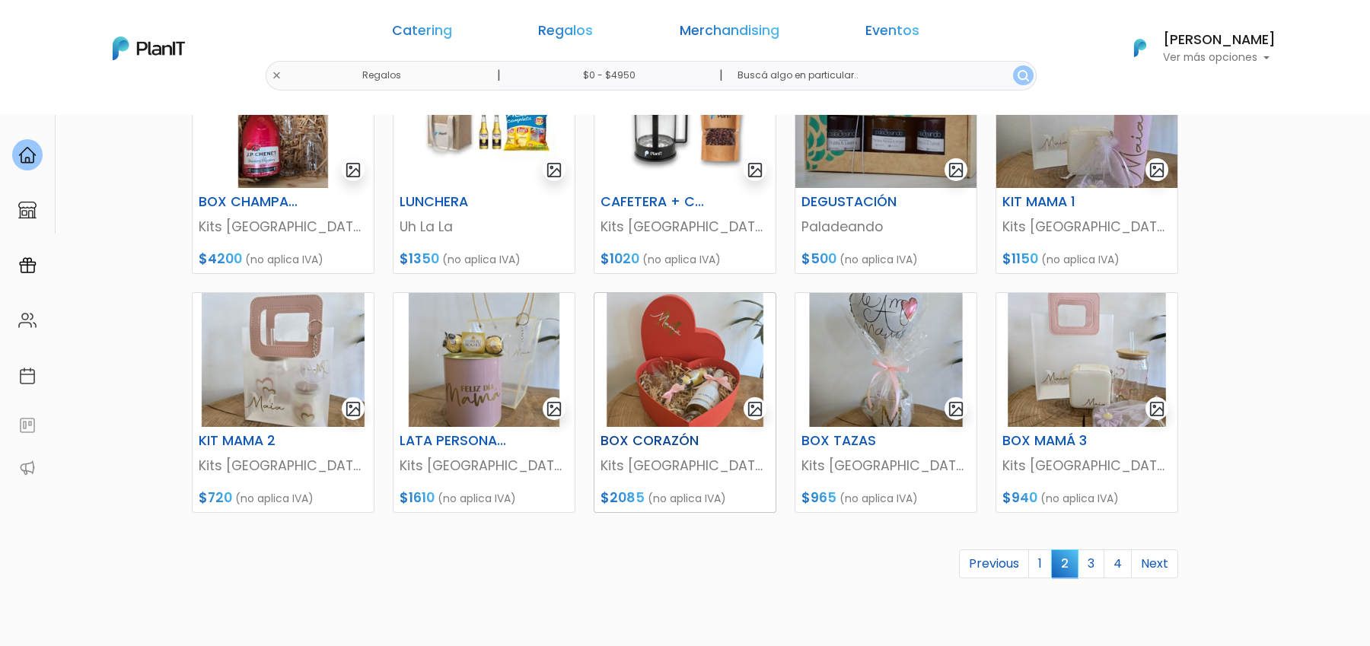
scroll to position [529, 0]
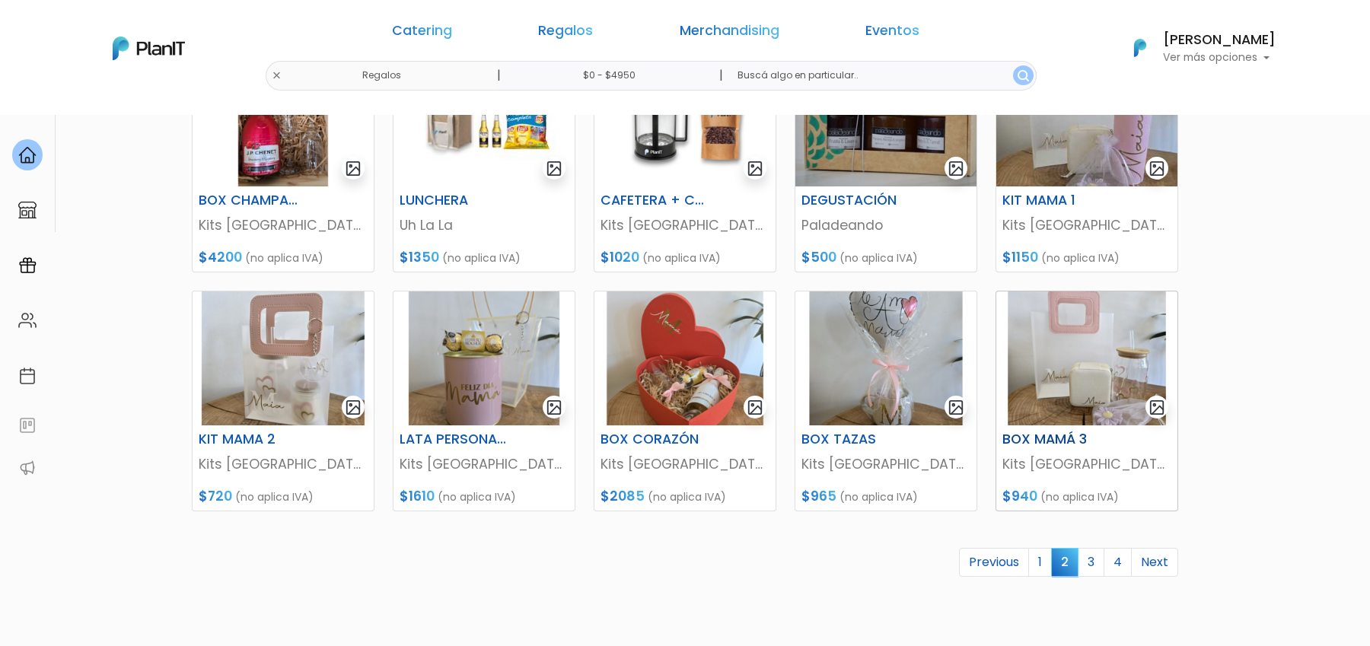
click at [1078, 355] on img at bounding box center [1086, 358] width 181 height 134
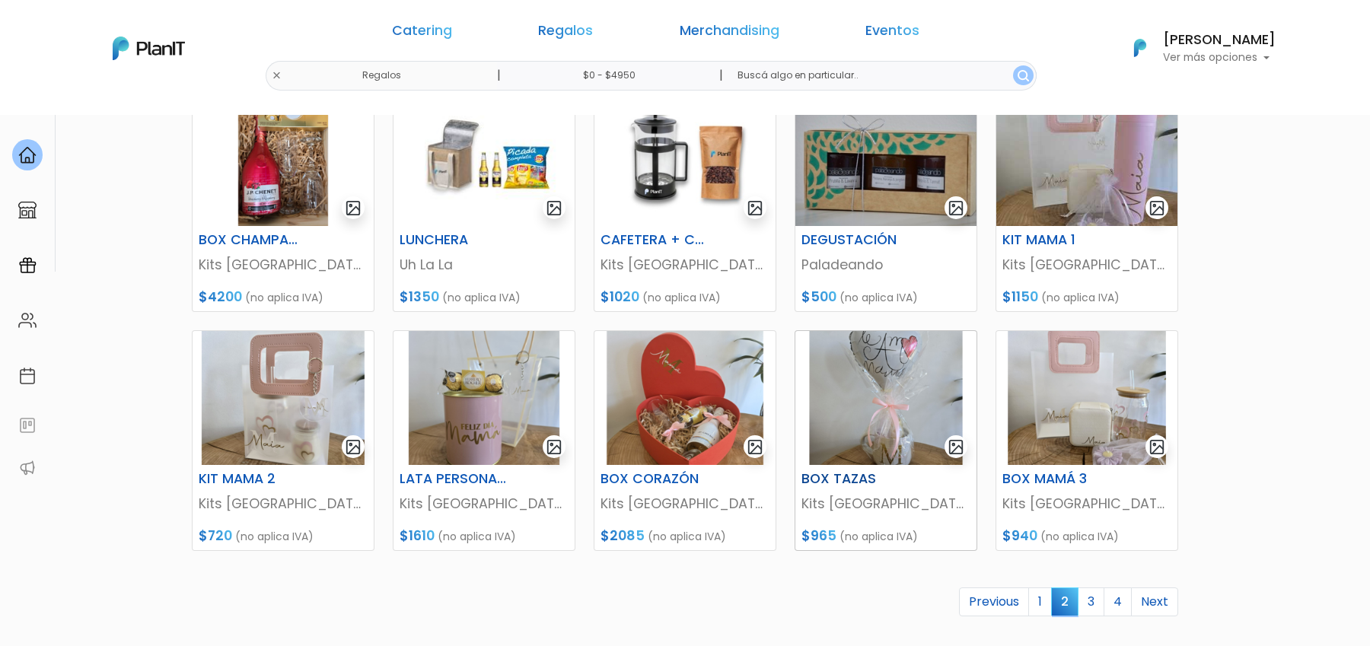
scroll to position [529, 0]
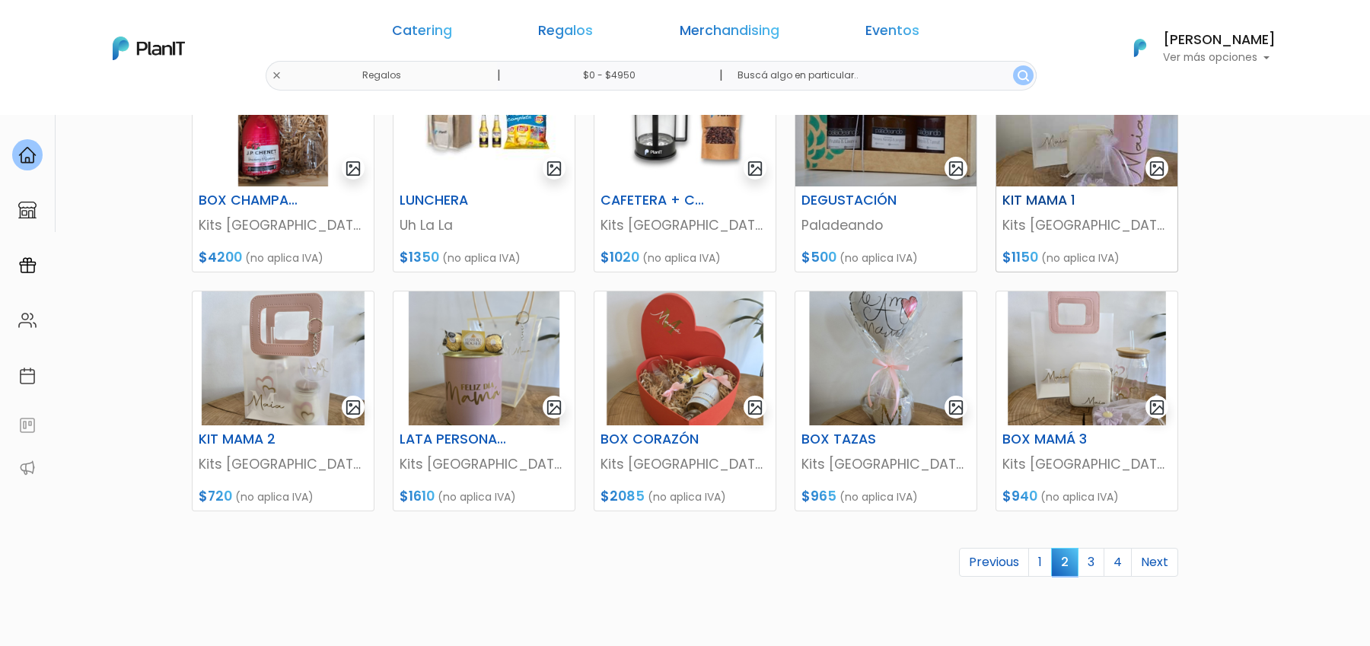
click at [1084, 145] on img at bounding box center [1086, 120] width 181 height 134
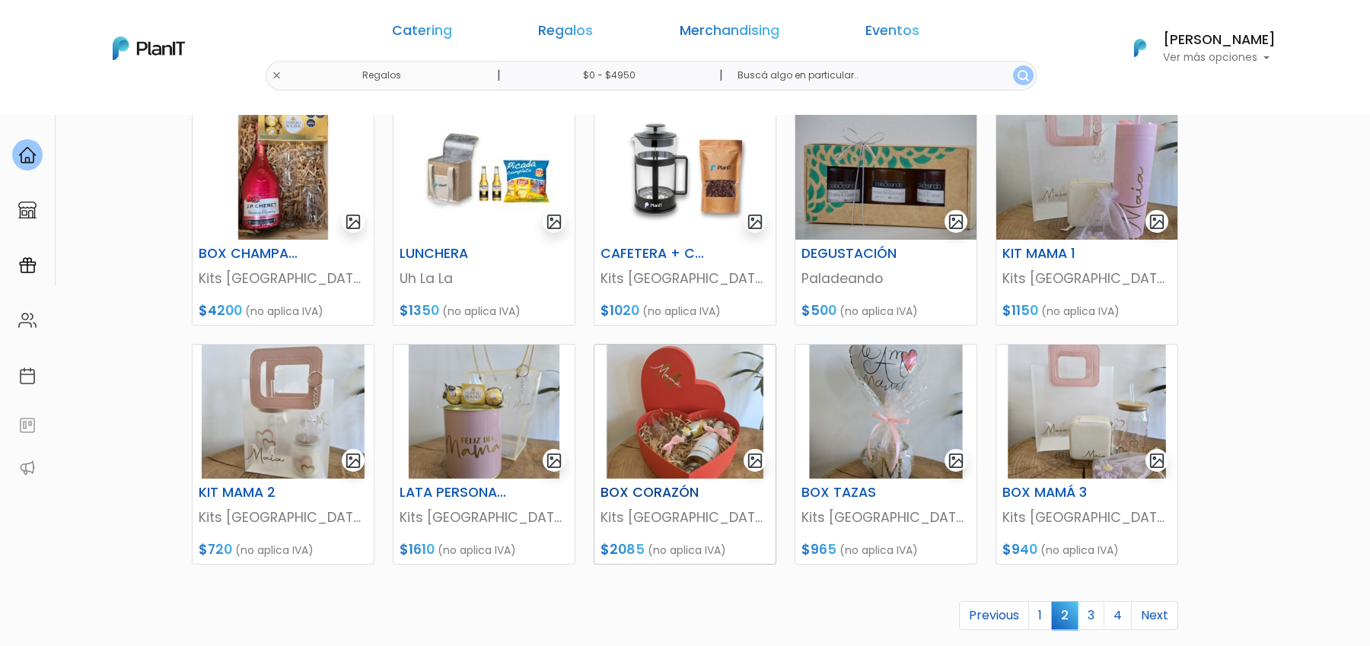
scroll to position [529, 0]
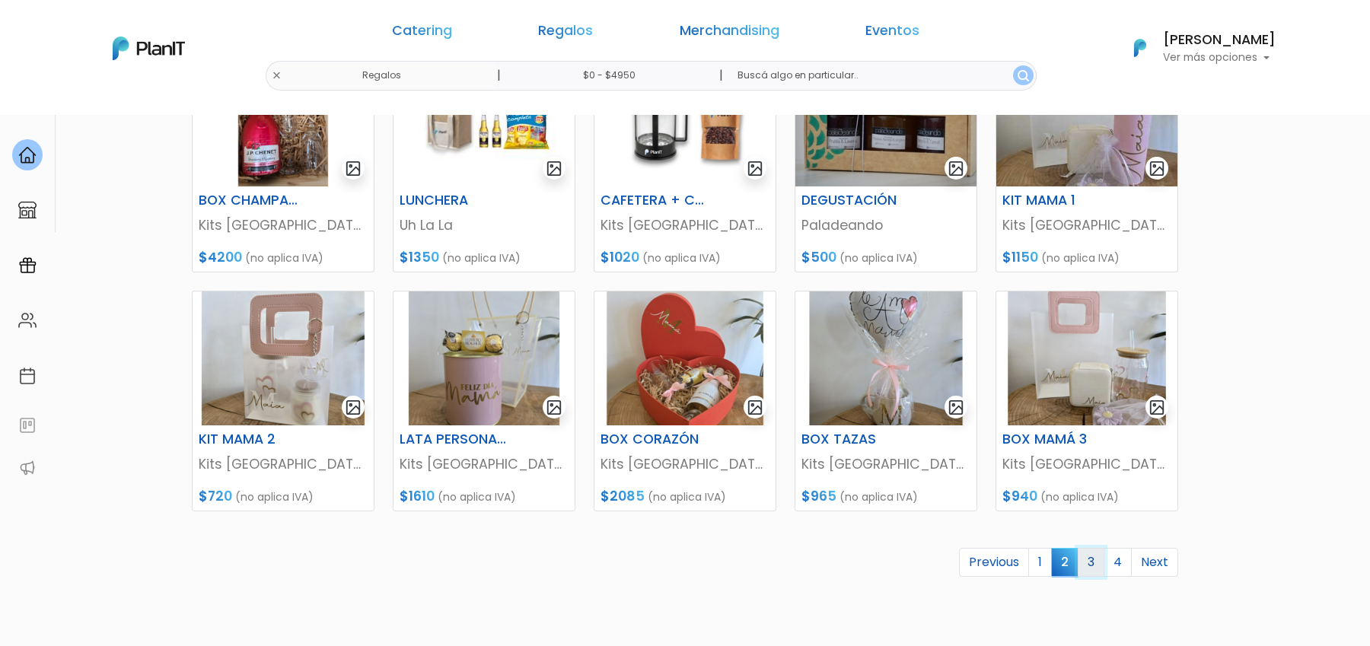
click at [1088, 565] on link "3" at bounding box center [1091, 562] width 27 height 29
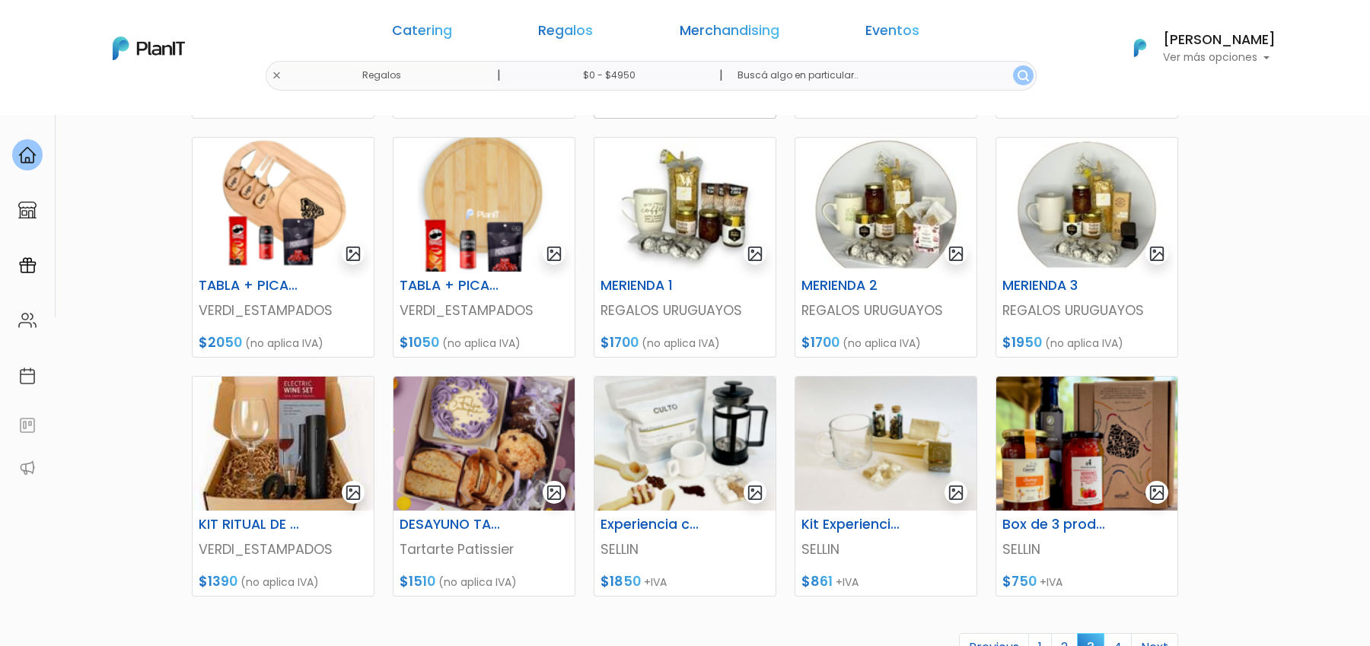
scroll to position [508, 0]
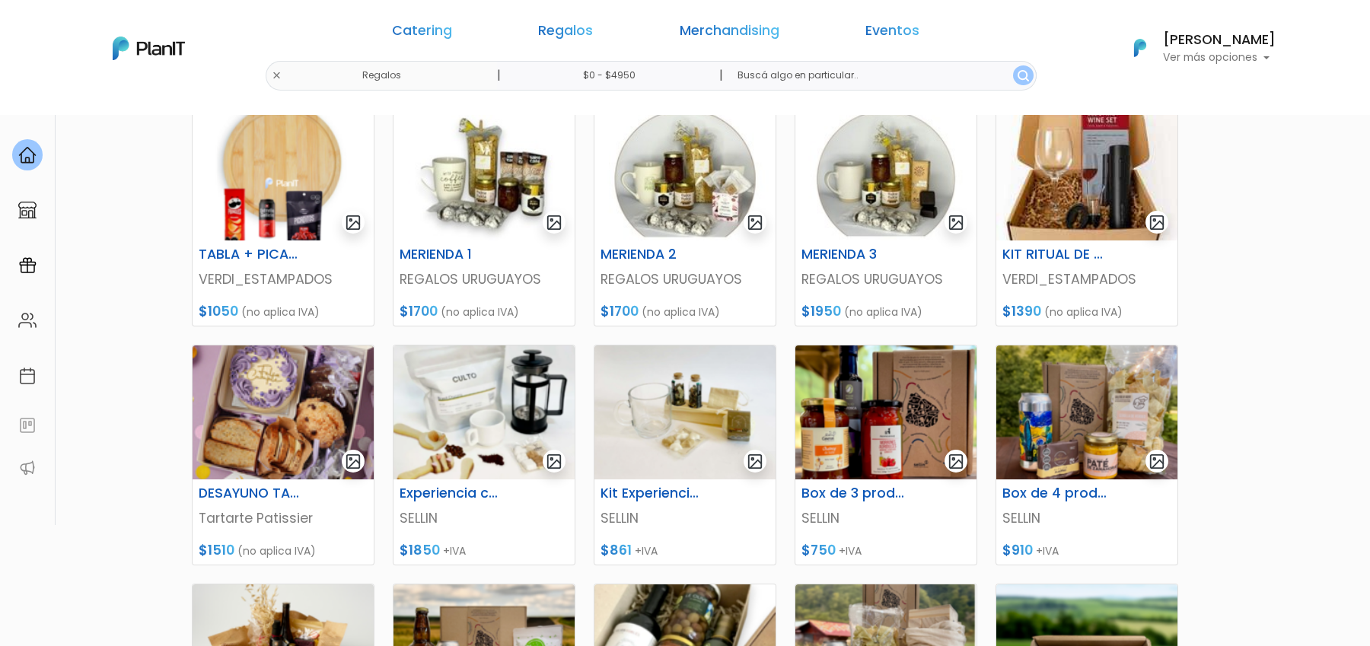
scroll to position [233, 0]
